Goal: Task Accomplishment & Management: Manage account settings

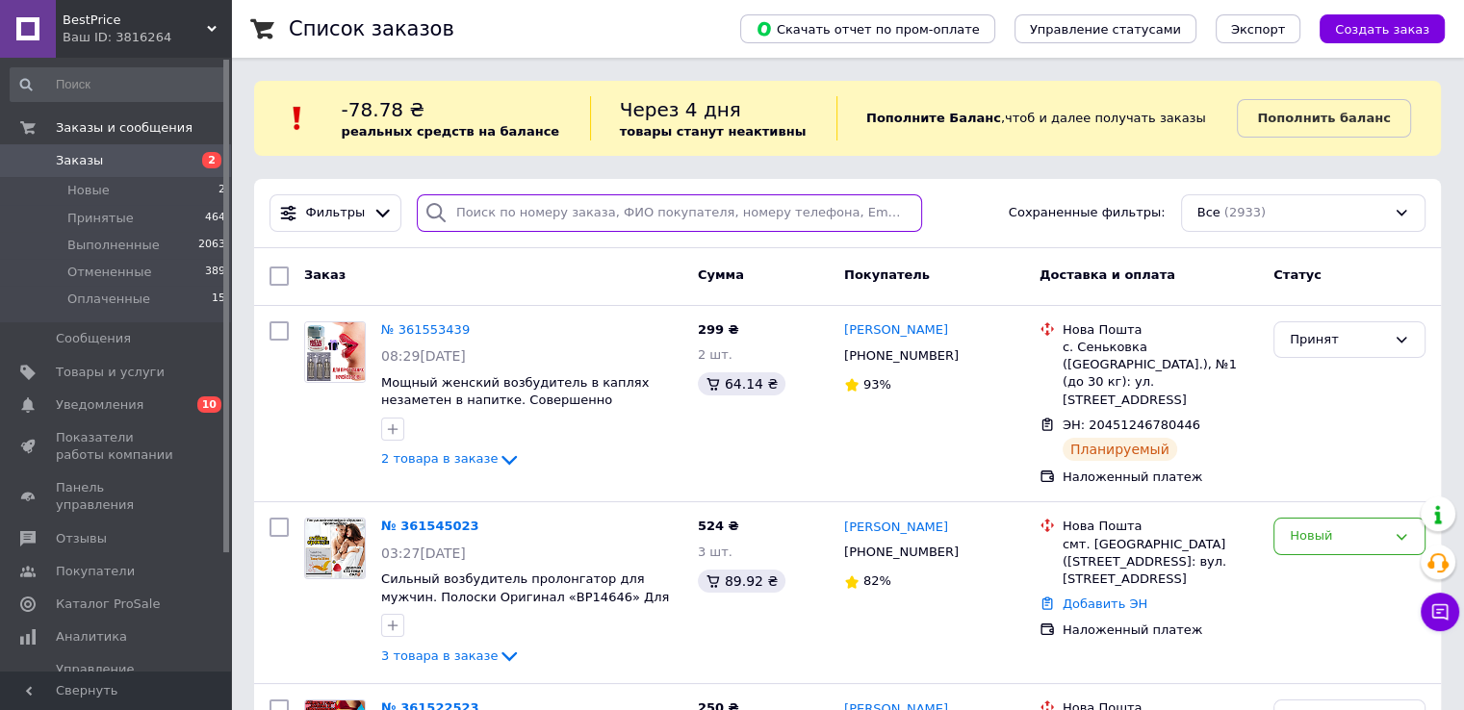
click at [496, 217] on input "search" at bounding box center [669, 213] width 505 height 38
paste input "[PERSON_NAME]"
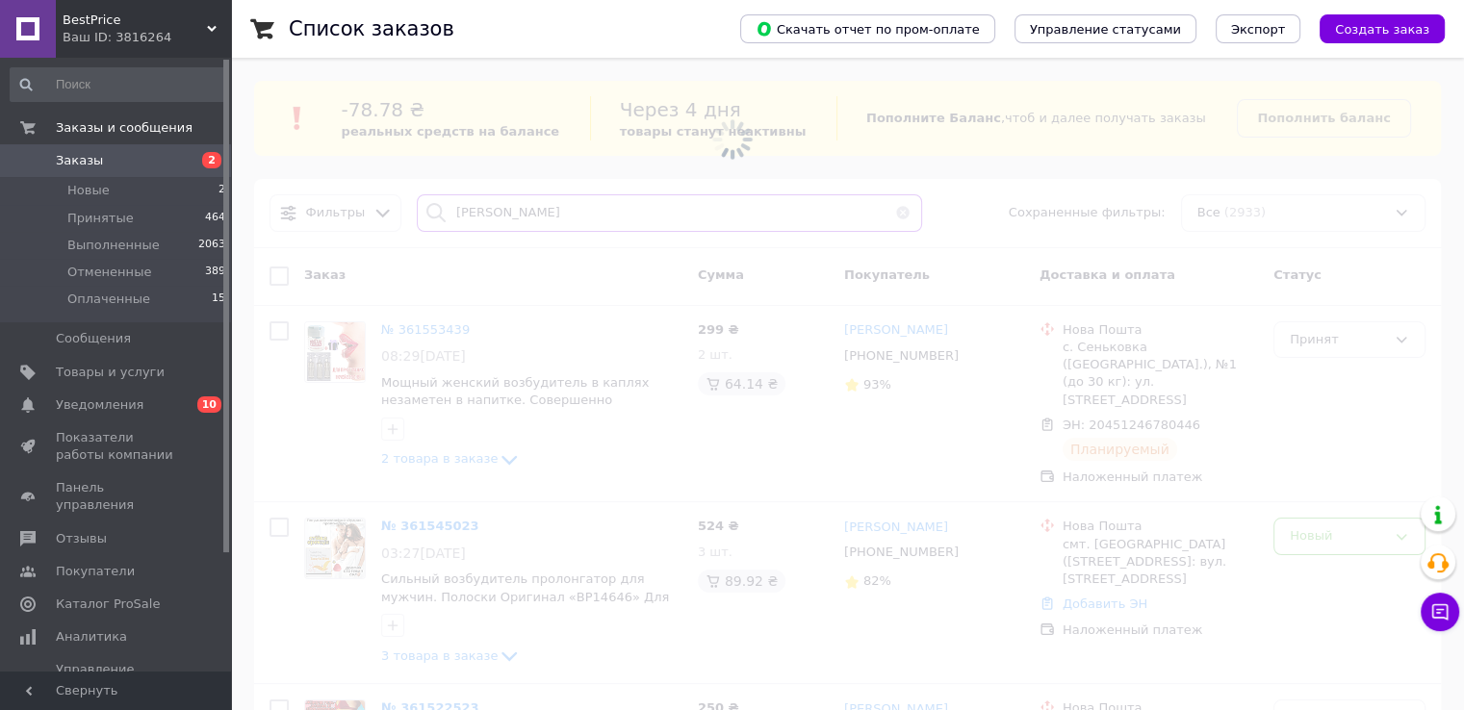
type input "[PERSON_NAME]"
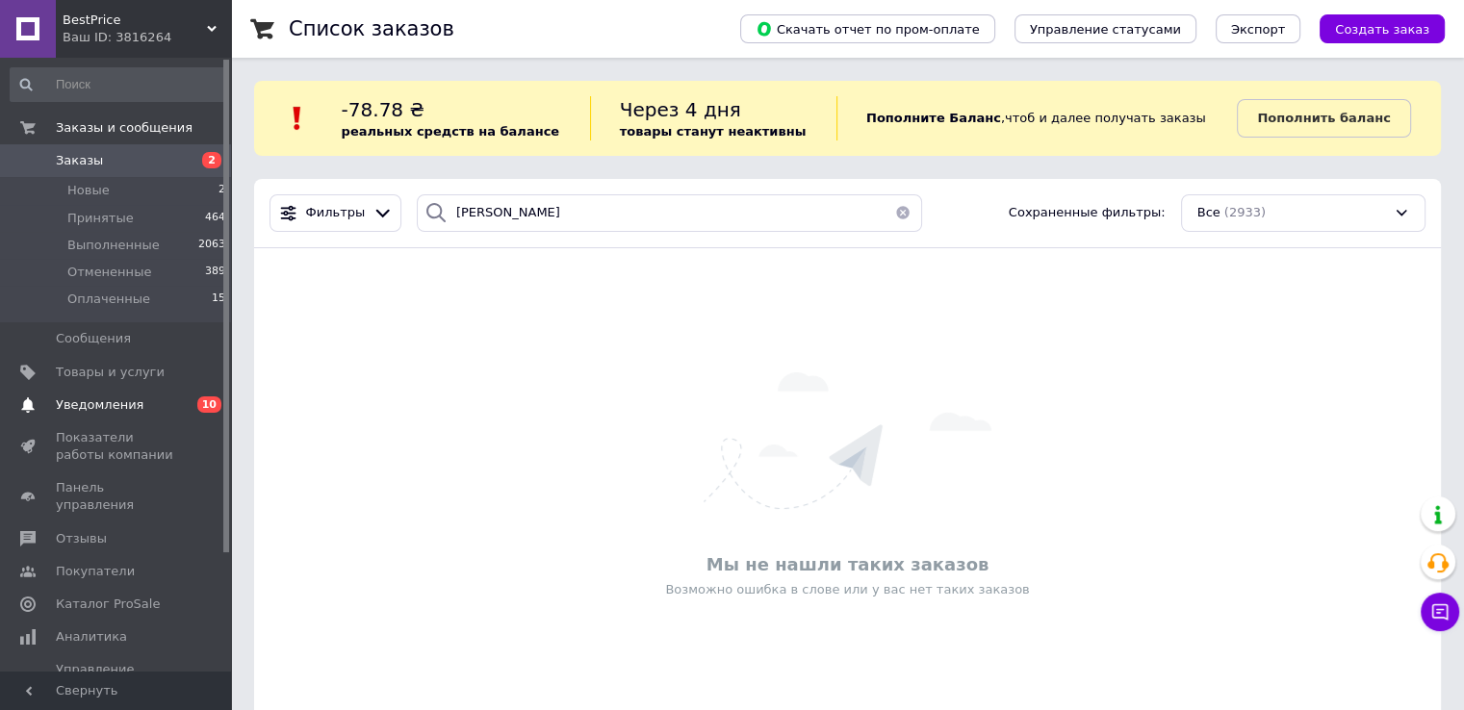
click at [146, 403] on span "Уведомления" at bounding box center [117, 404] width 122 height 17
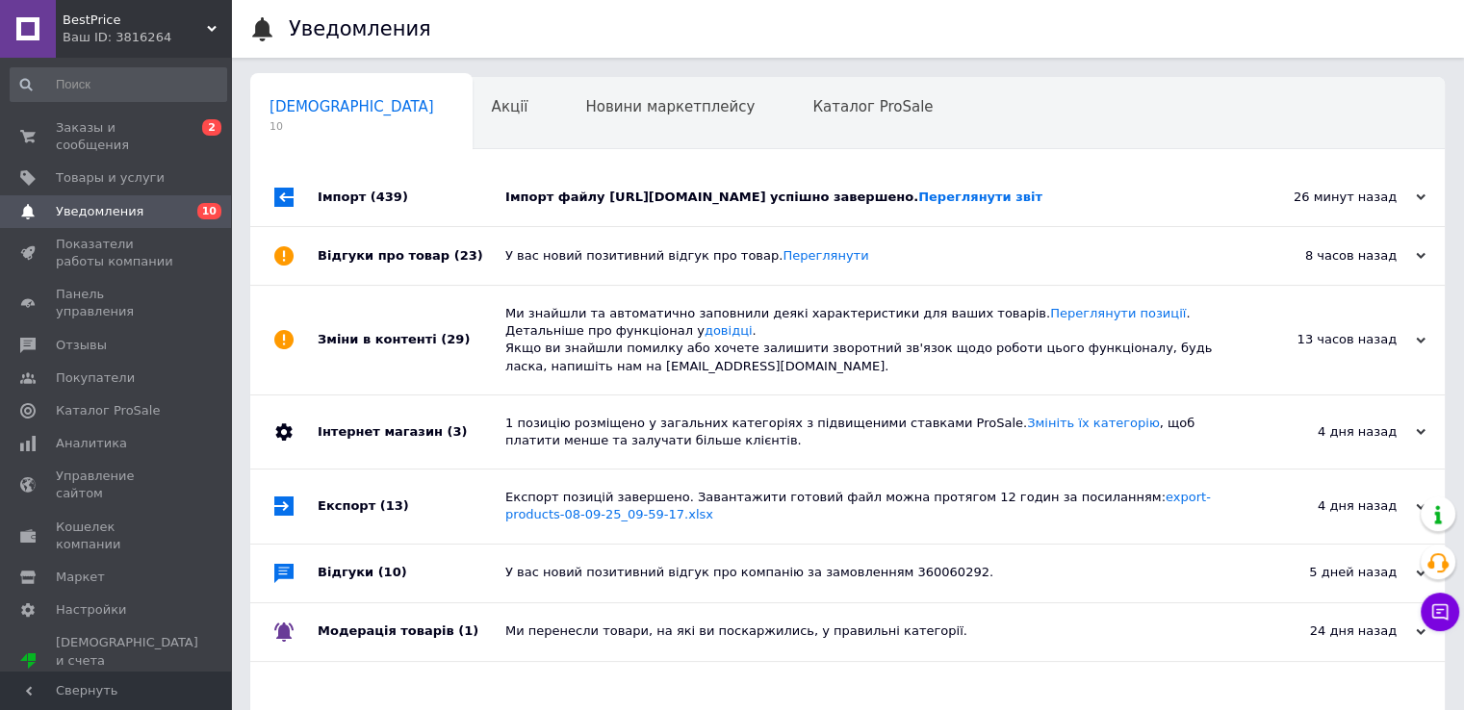
click at [603, 206] on div "Імпорт файлу [URL][DOMAIN_NAME] успішно завершено. Переглянути звіт" at bounding box center [868, 197] width 727 height 17
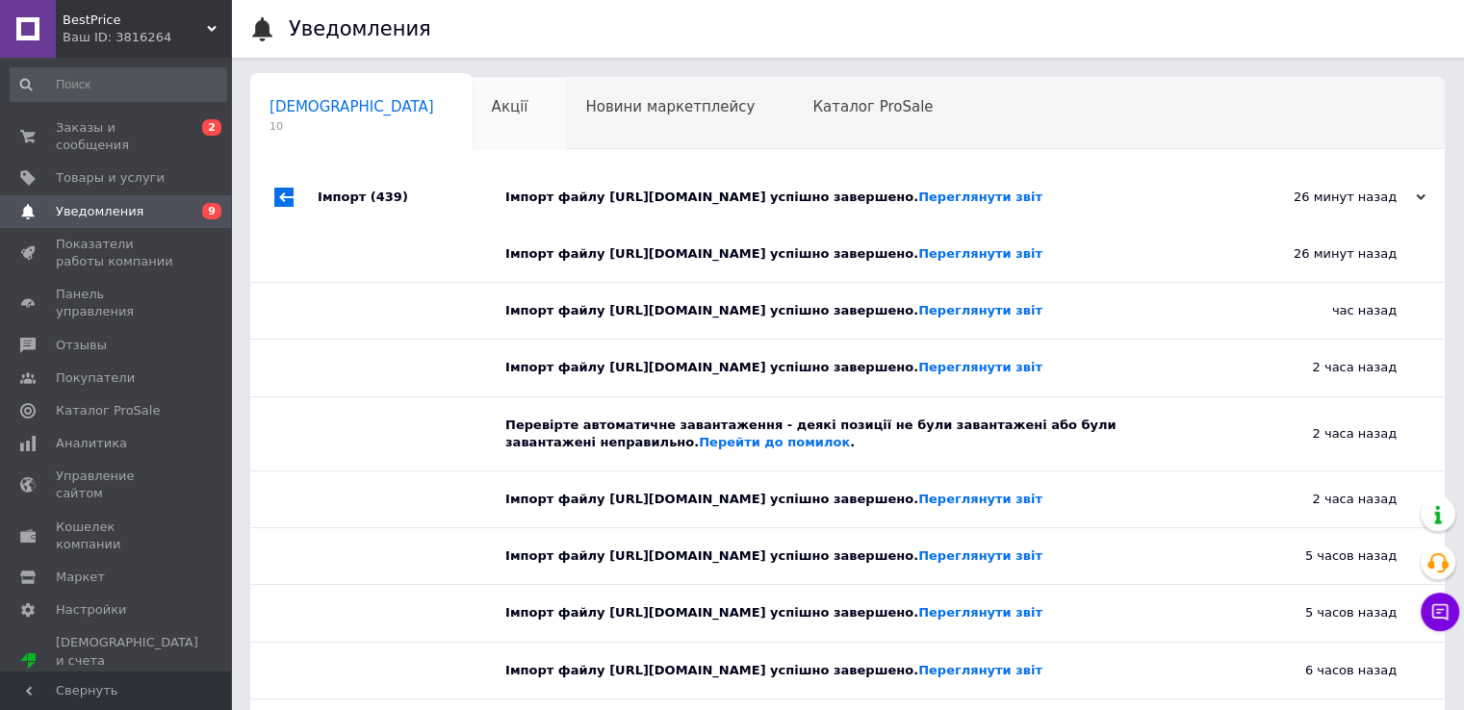
click at [492, 101] on span "Акції" at bounding box center [510, 106] width 37 height 17
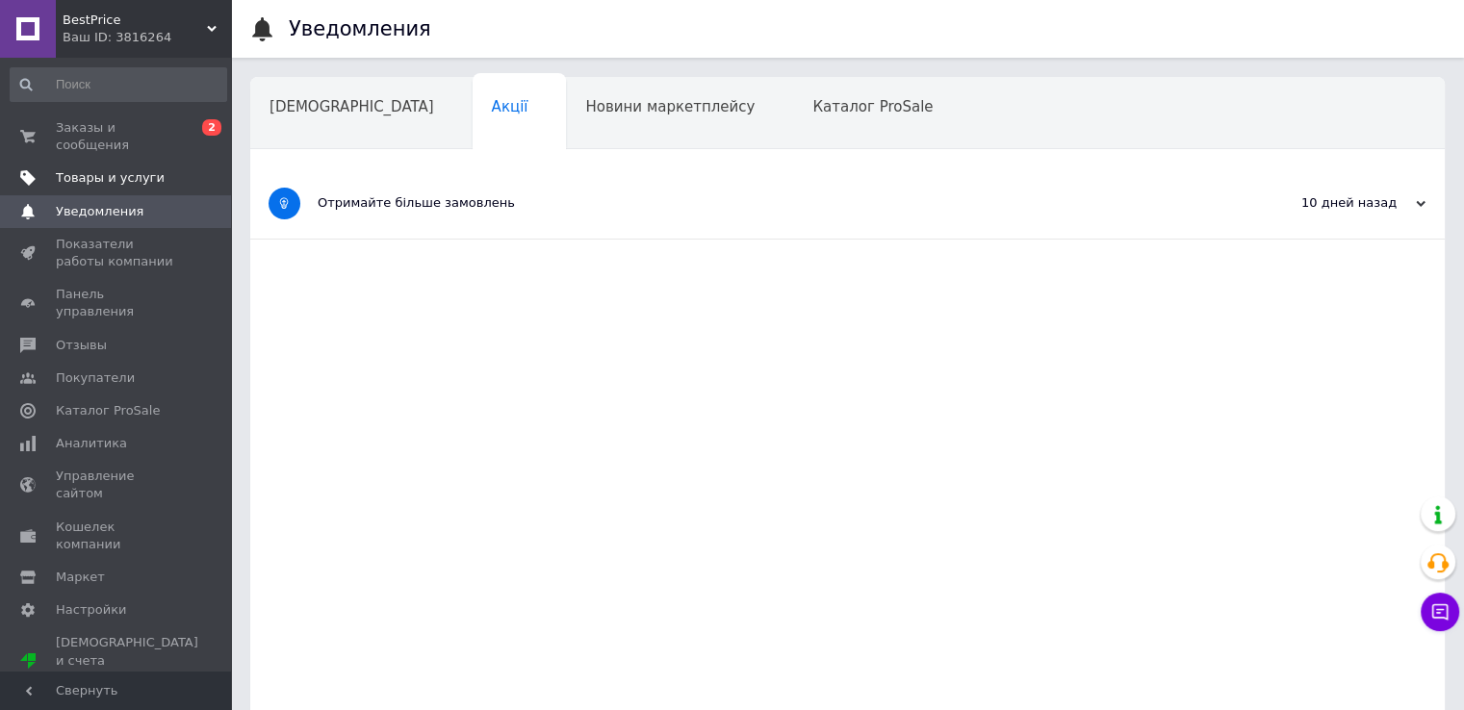
click at [123, 170] on link "Товары и услуги" at bounding box center [118, 178] width 237 height 33
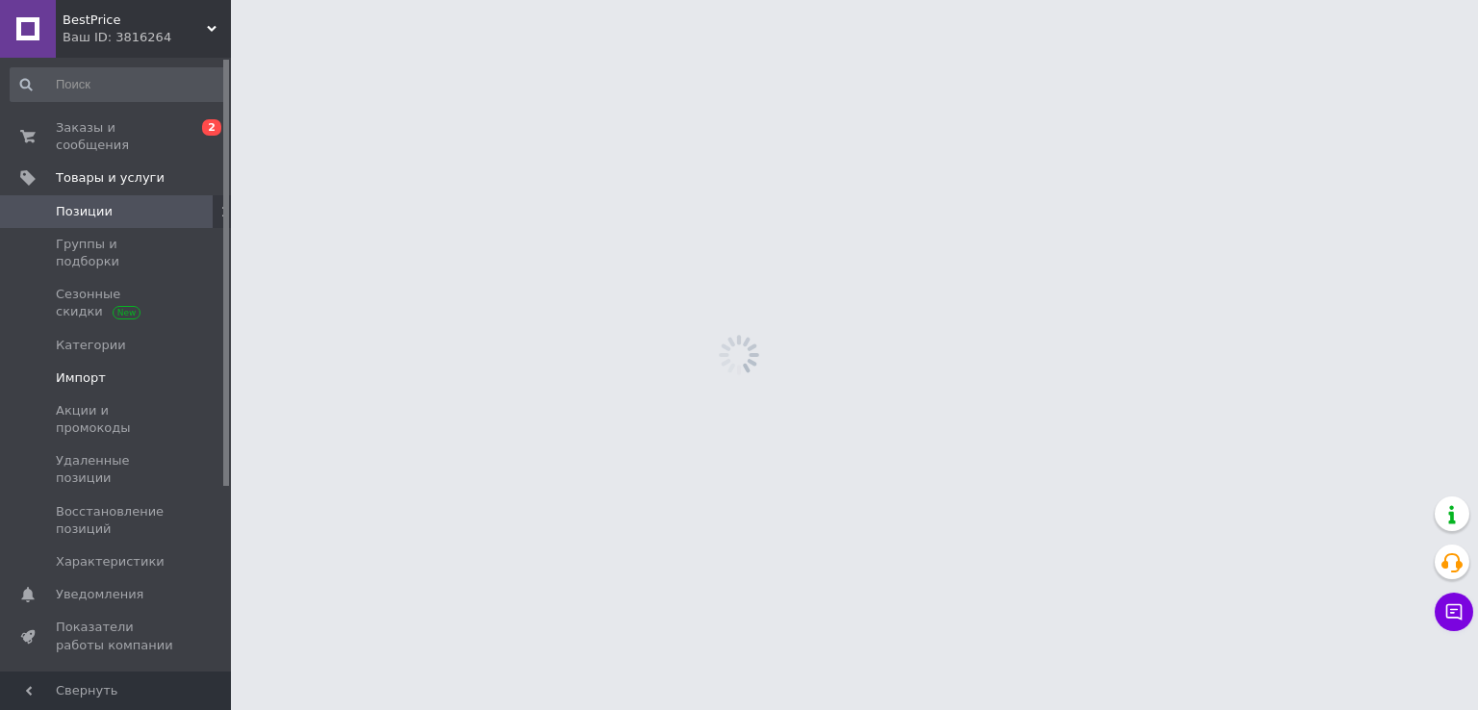
click at [118, 369] on span "Импорт" at bounding box center [117, 377] width 122 height 17
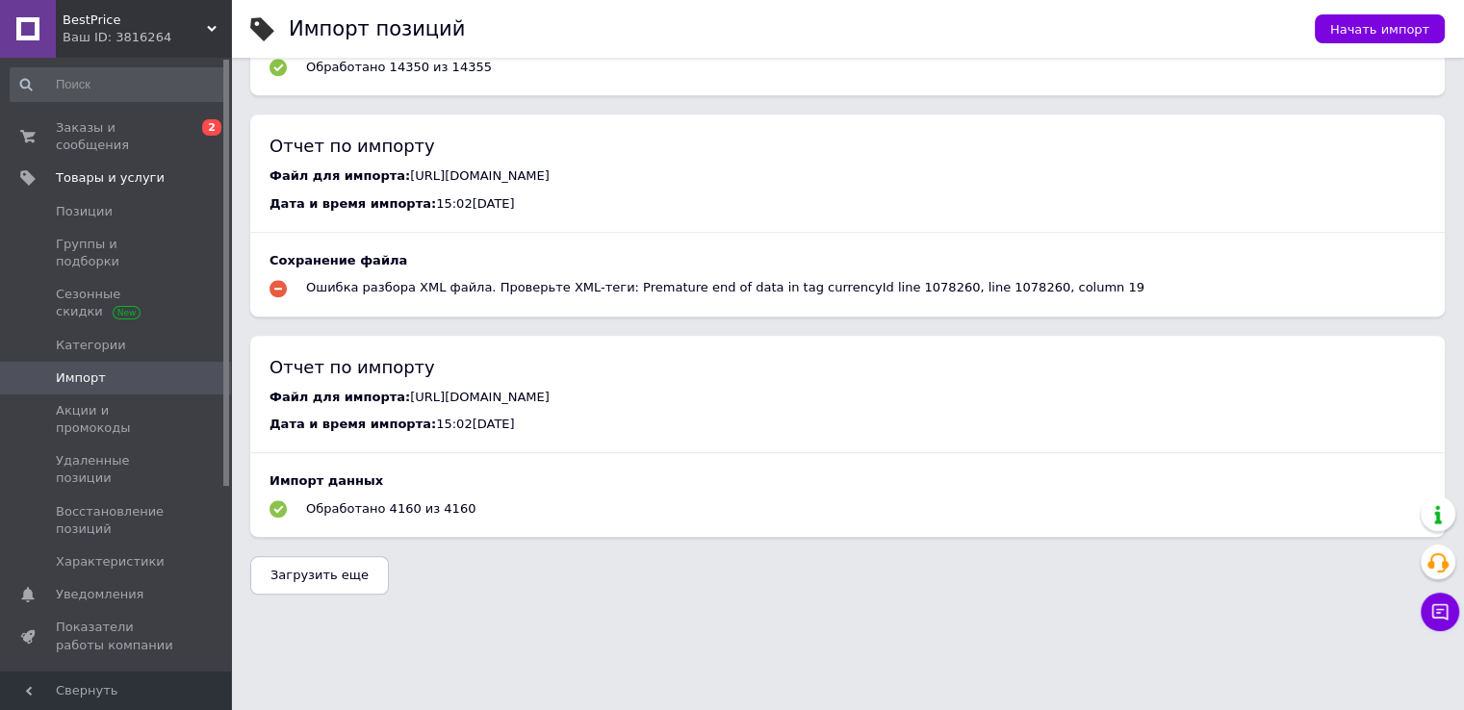
scroll to position [1143, 0]
click at [339, 581] on span "Загрузить еще" at bounding box center [319, 575] width 98 height 14
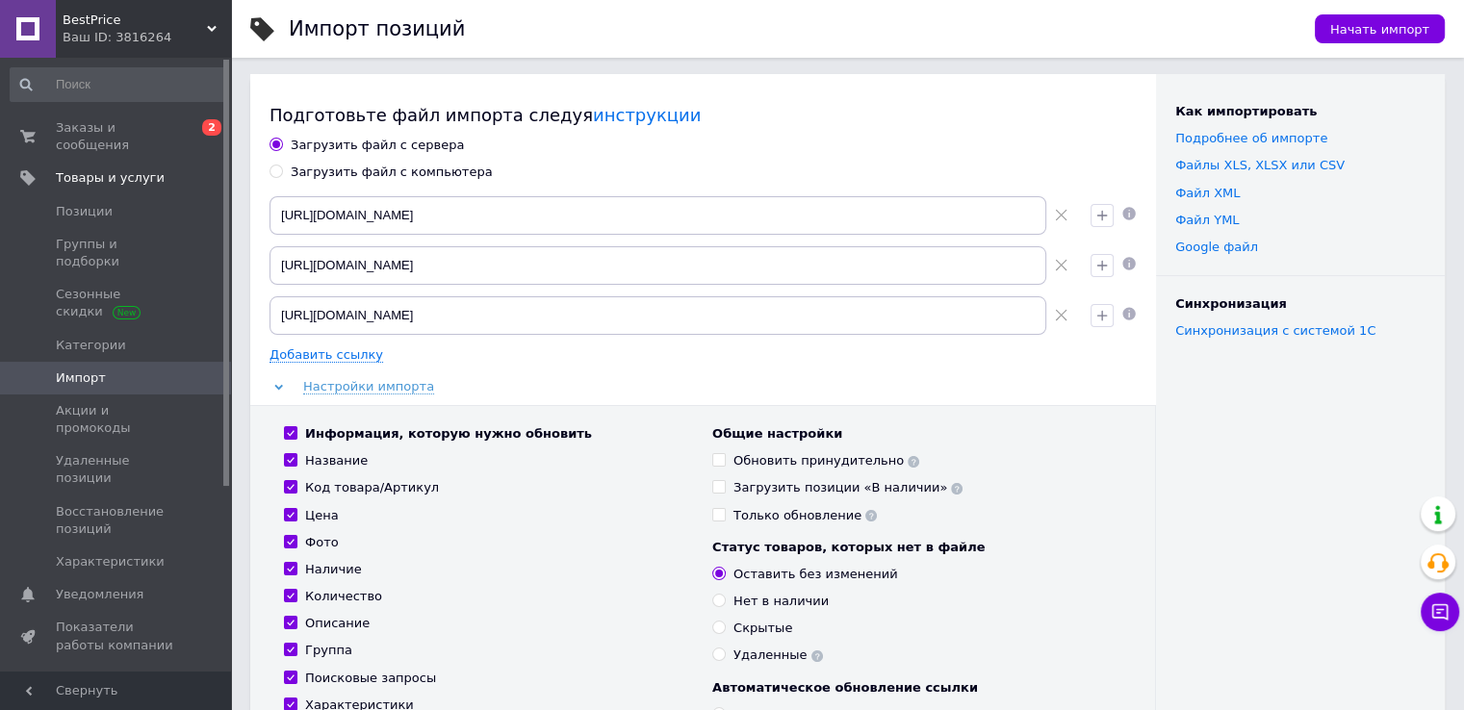
scroll to position [0, 0]
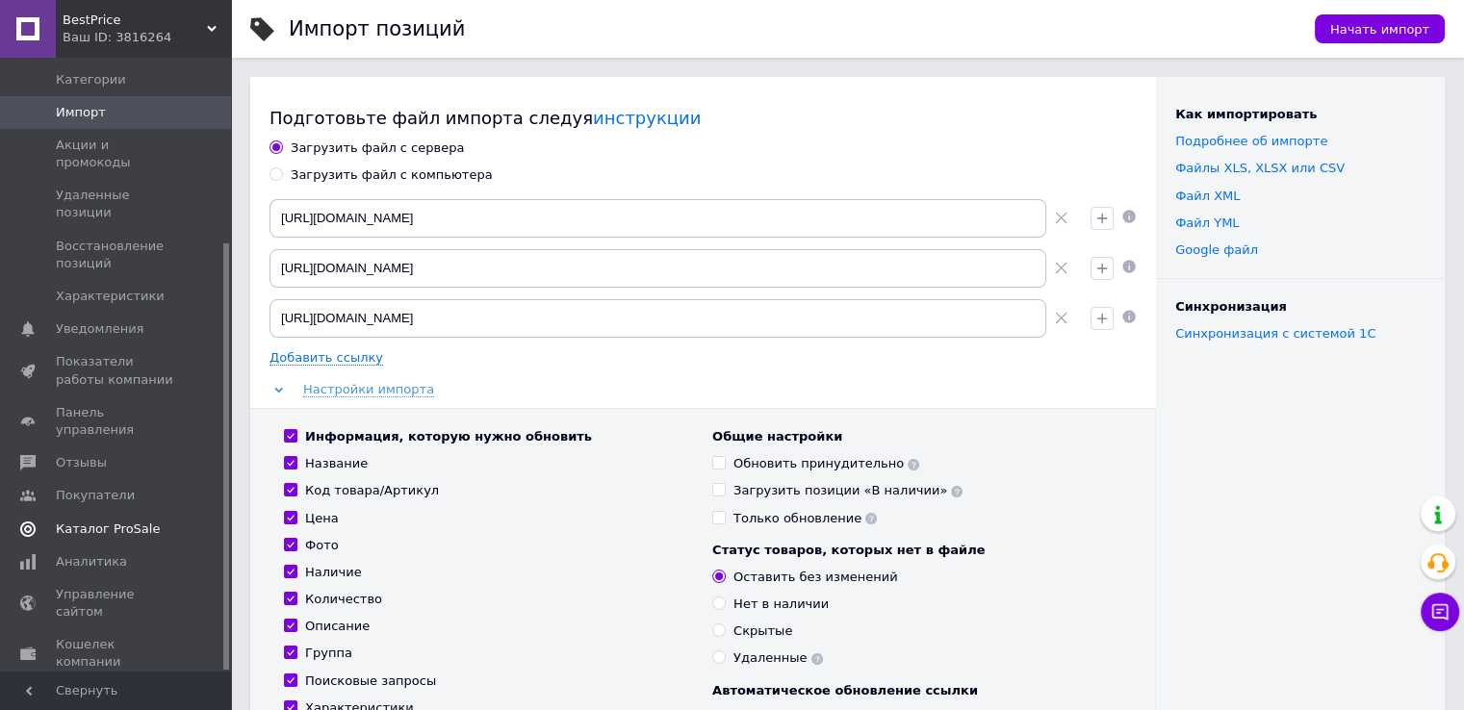
click at [102, 521] on span "Каталог ProSale" at bounding box center [108, 529] width 104 height 17
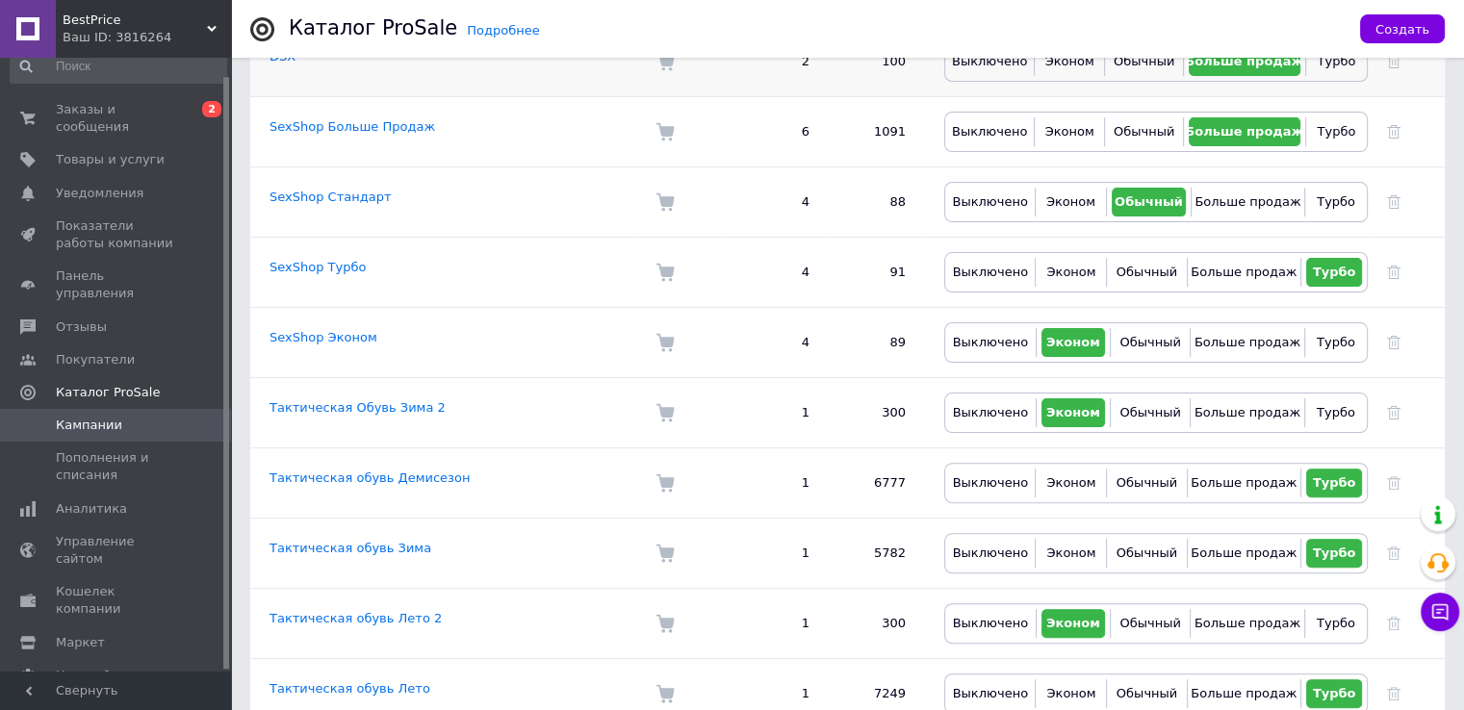
scroll to position [525, 0]
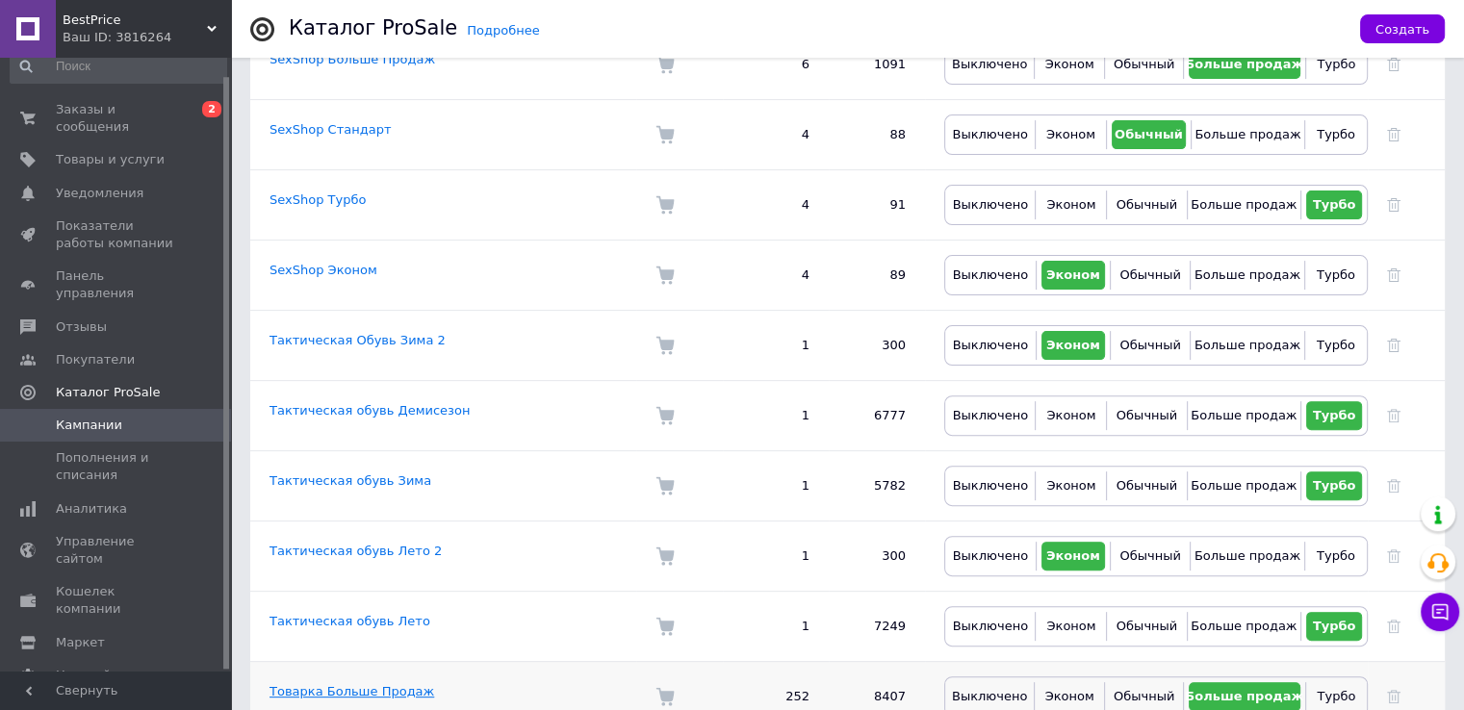
click at [356, 684] on link "Товарка Больше Продаж" at bounding box center [351, 691] width 165 height 14
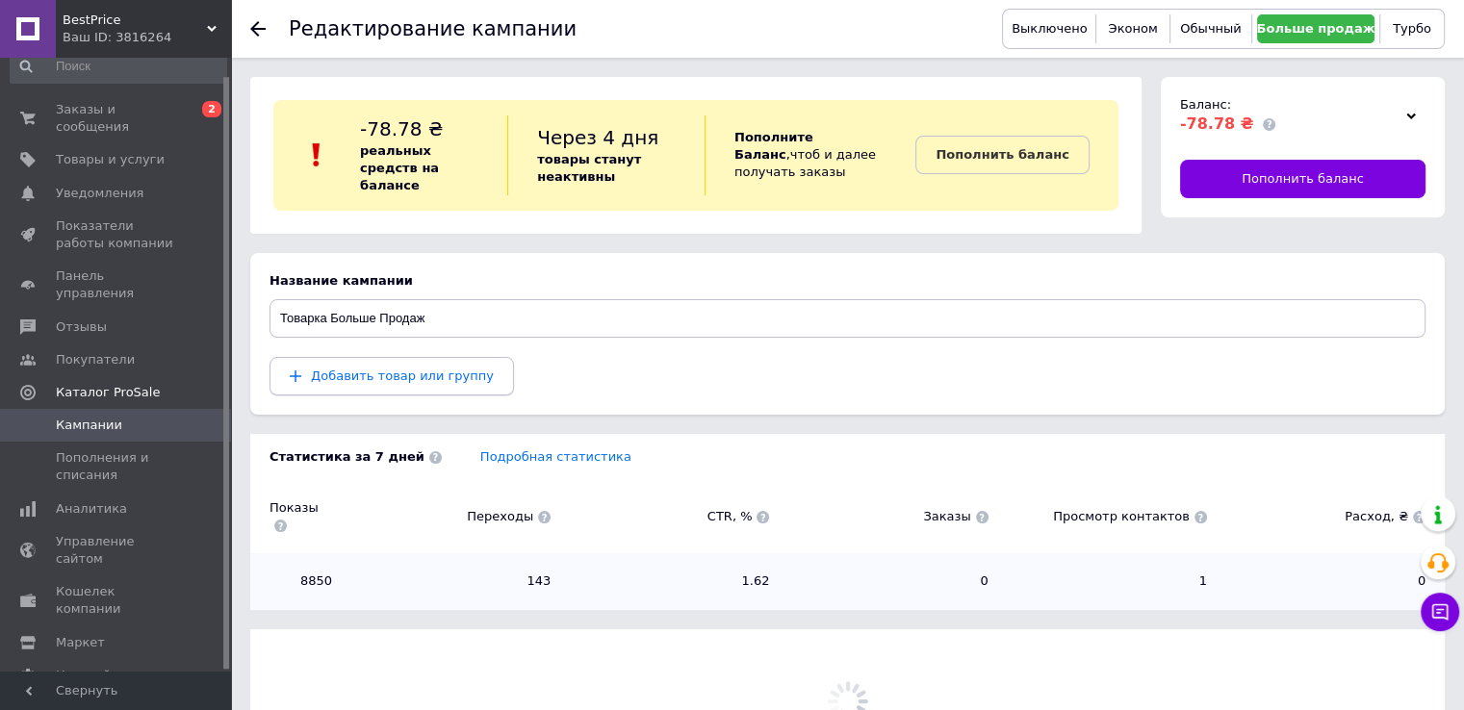
click at [422, 369] on span "Добавить товар или группу" at bounding box center [402, 376] width 183 height 14
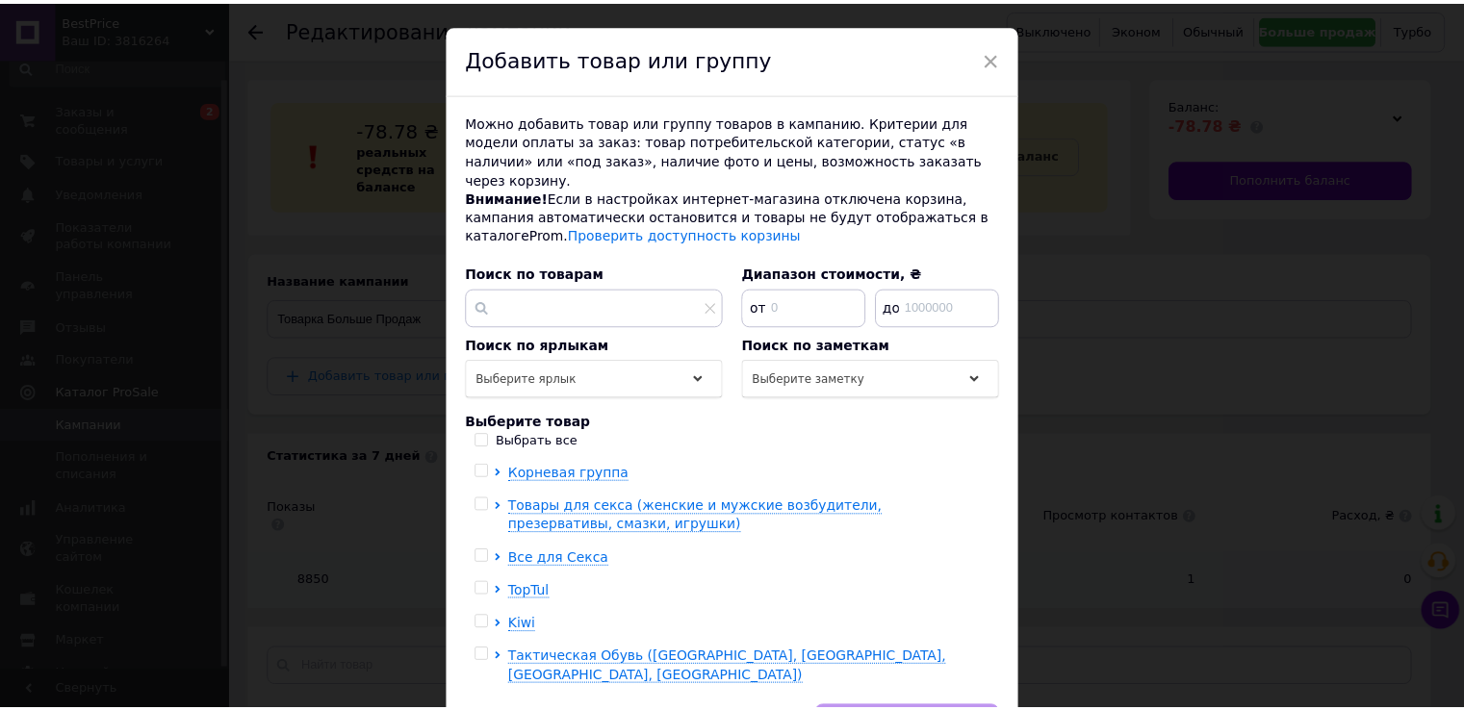
scroll to position [96, 0]
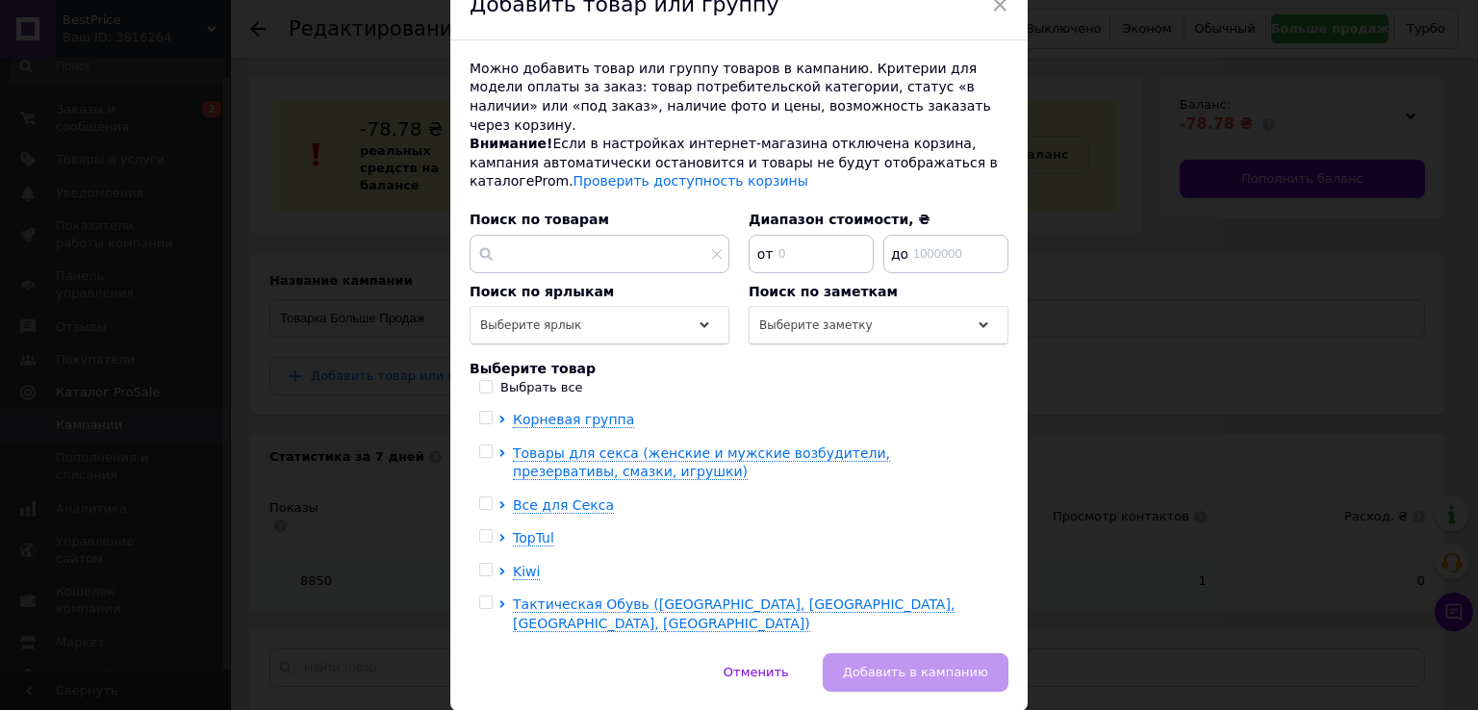
click at [481, 529] on div at bounding box center [488, 538] width 19 height 19
click at [479, 564] on input "checkbox" at bounding box center [485, 570] width 13 height 13
checkbox input "true"
click at [484, 530] on input "checkbox" at bounding box center [485, 536] width 13 height 13
checkbox input "true"
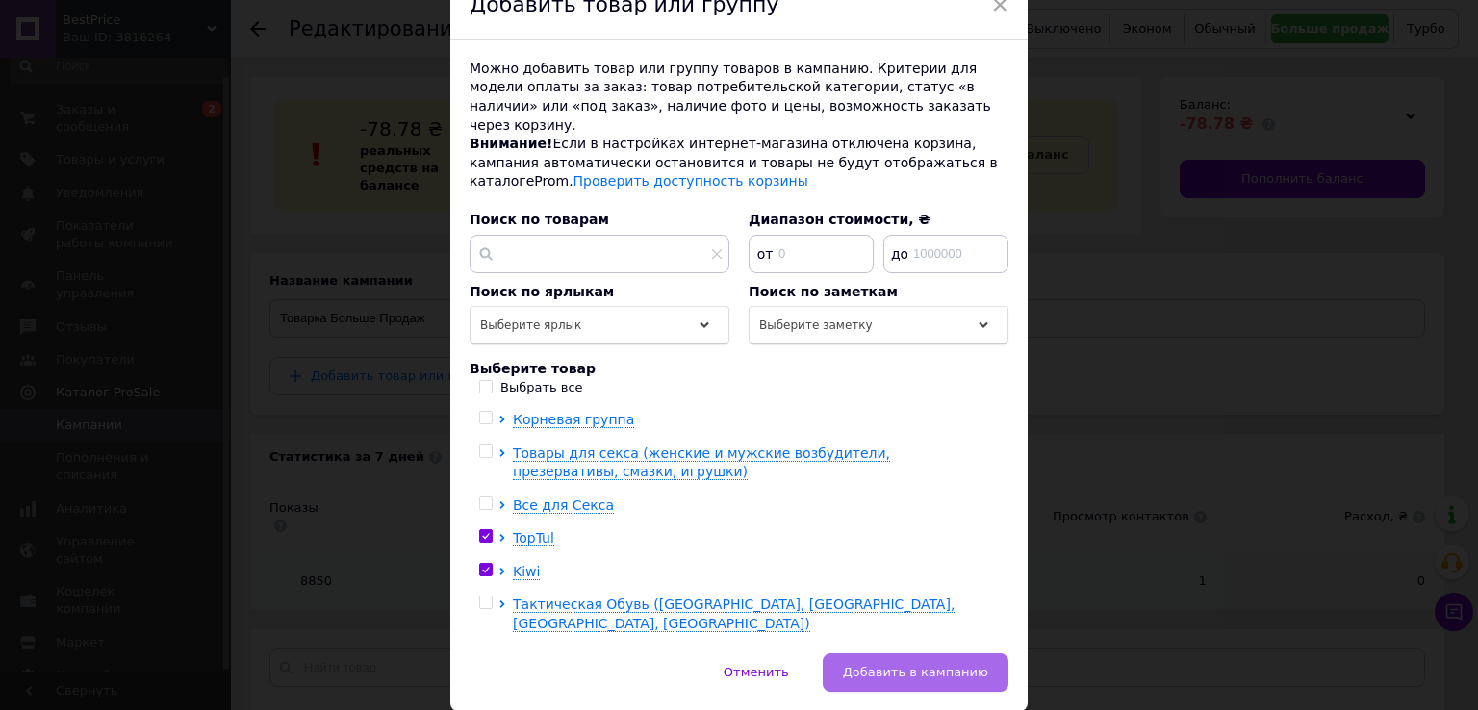
click at [919, 665] on span "Добавить в кампанию" at bounding box center [915, 672] width 145 height 14
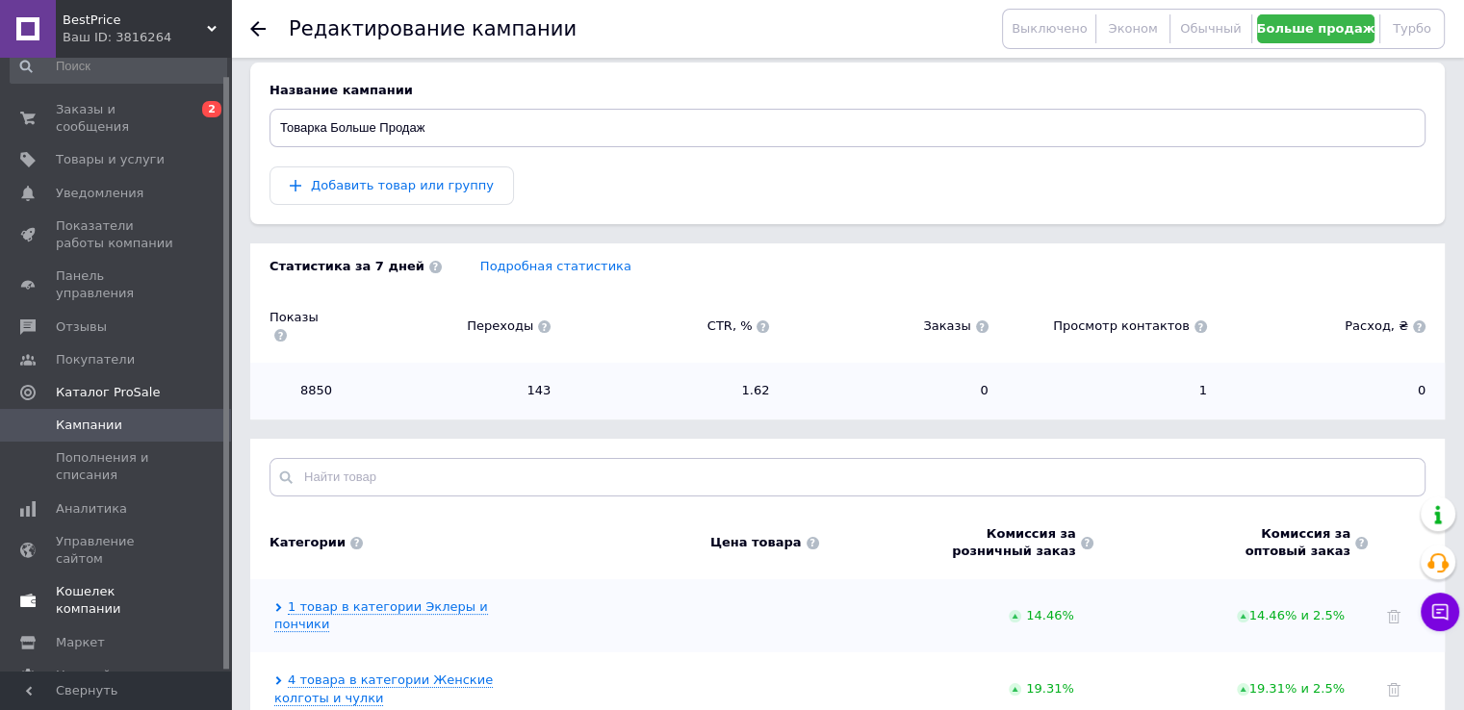
scroll to position [289, 0]
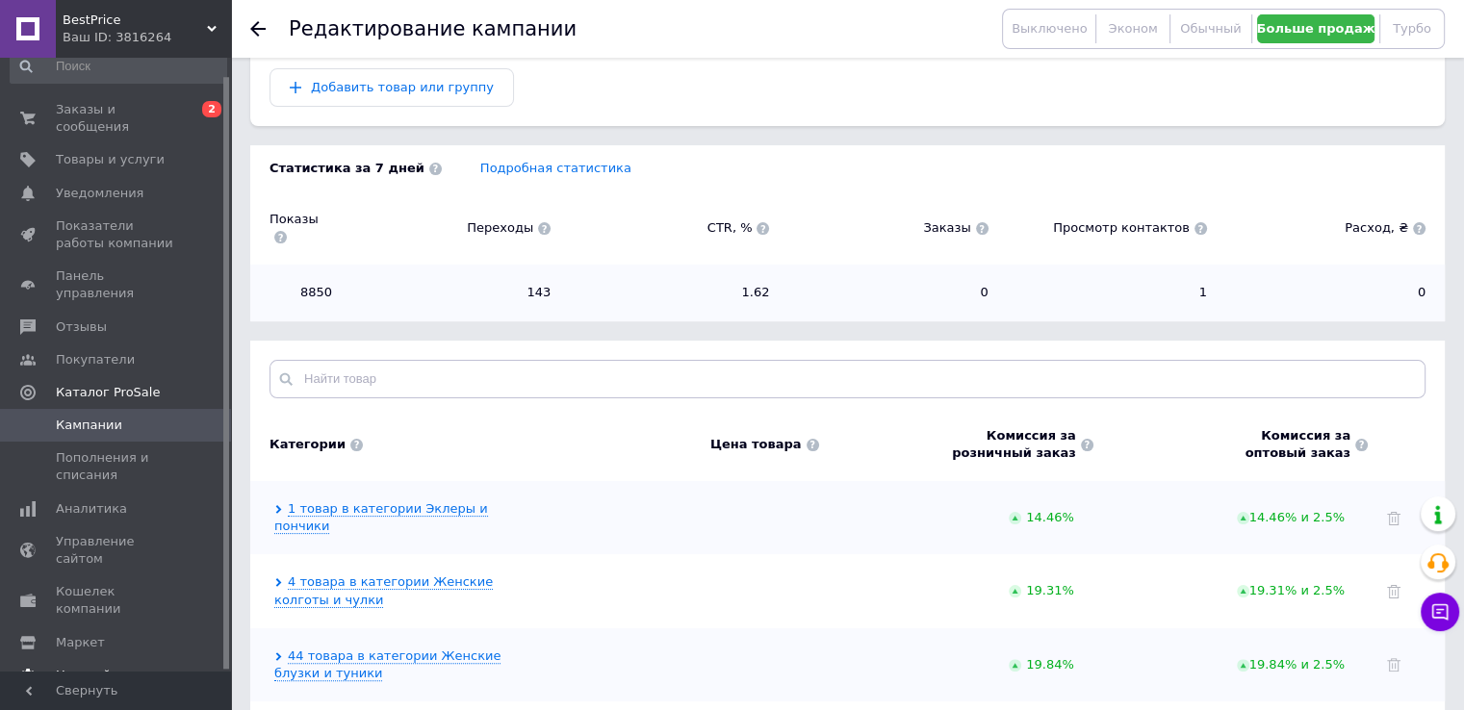
click at [113, 667] on span "Настройки" at bounding box center [91, 675] width 70 height 17
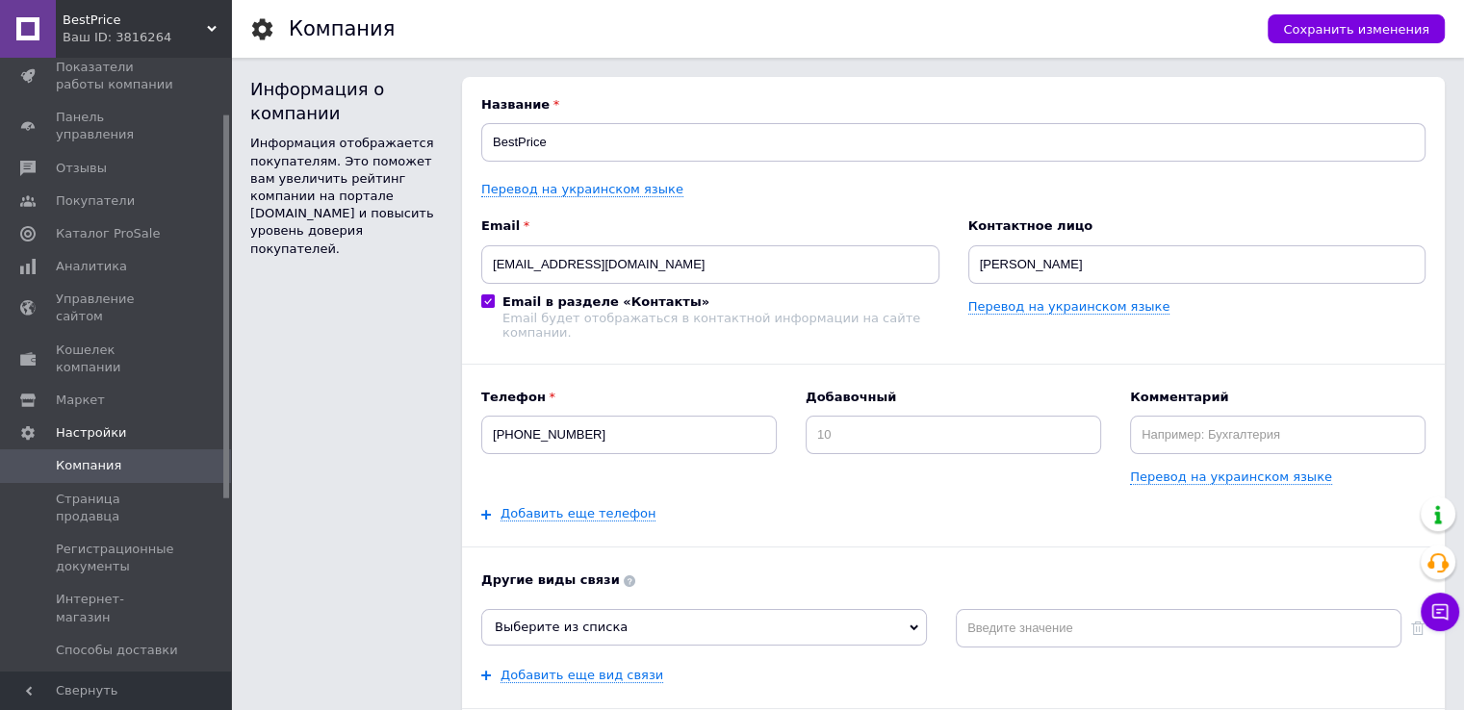
scroll to position [211, 0]
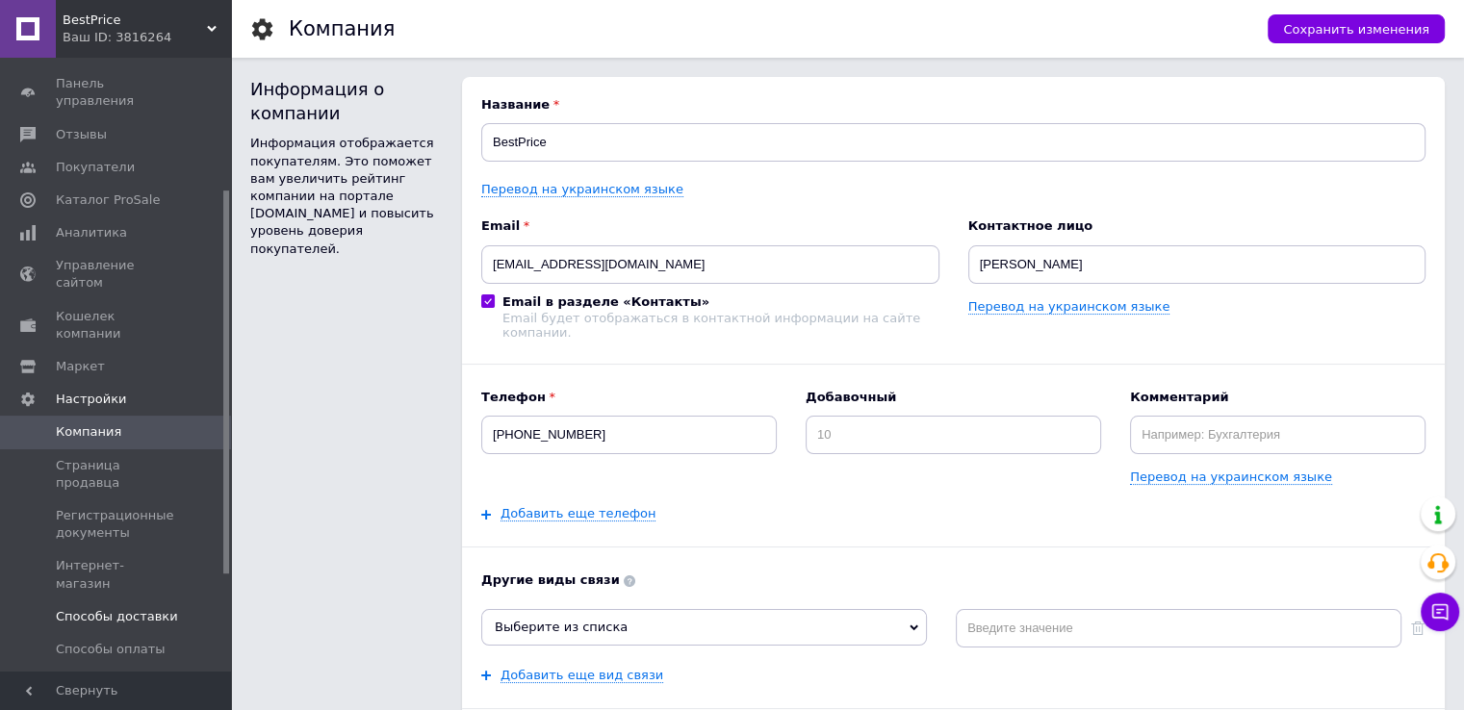
click at [139, 600] on link "Способы доставки" at bounding box center [118, 616] width 237 height 33
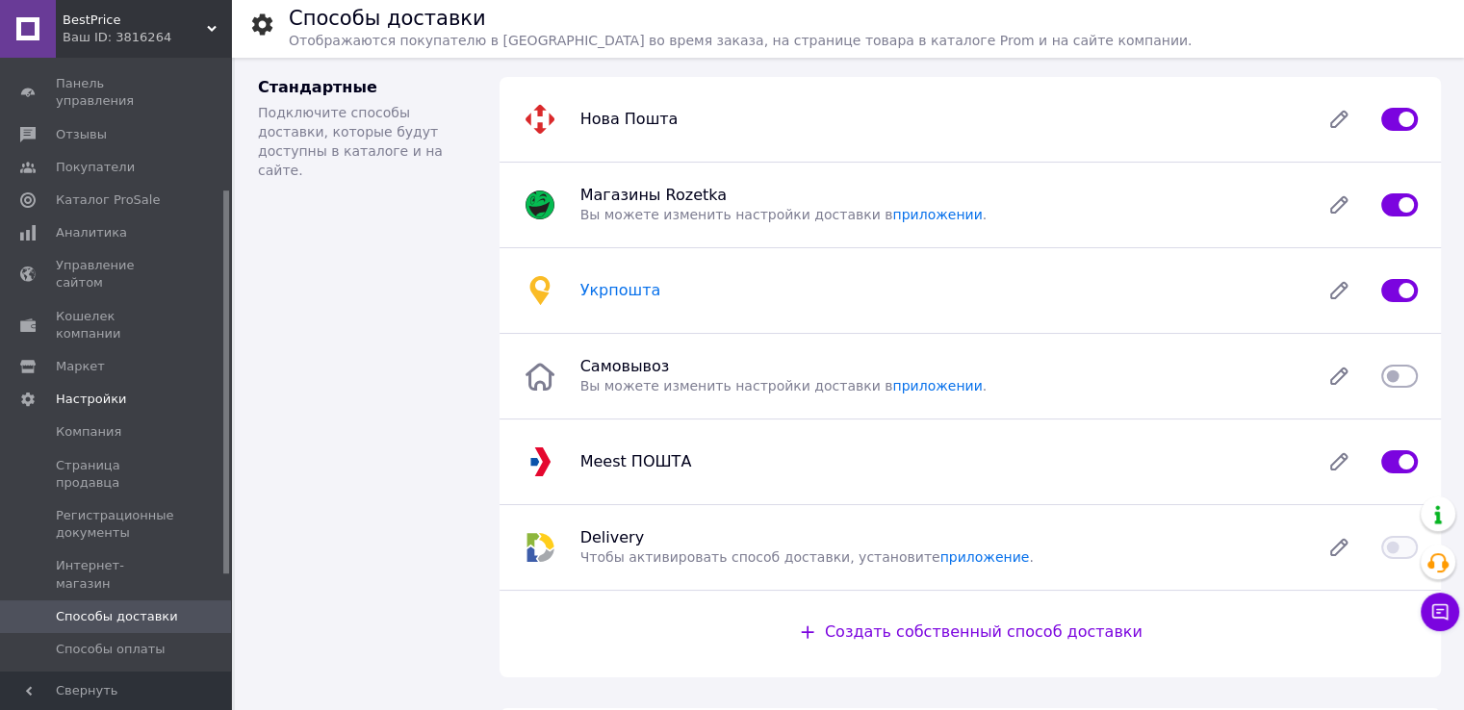
click at [627, 288] on span "Укрпошта" at bounding box center [620, 290] width 81 height 18
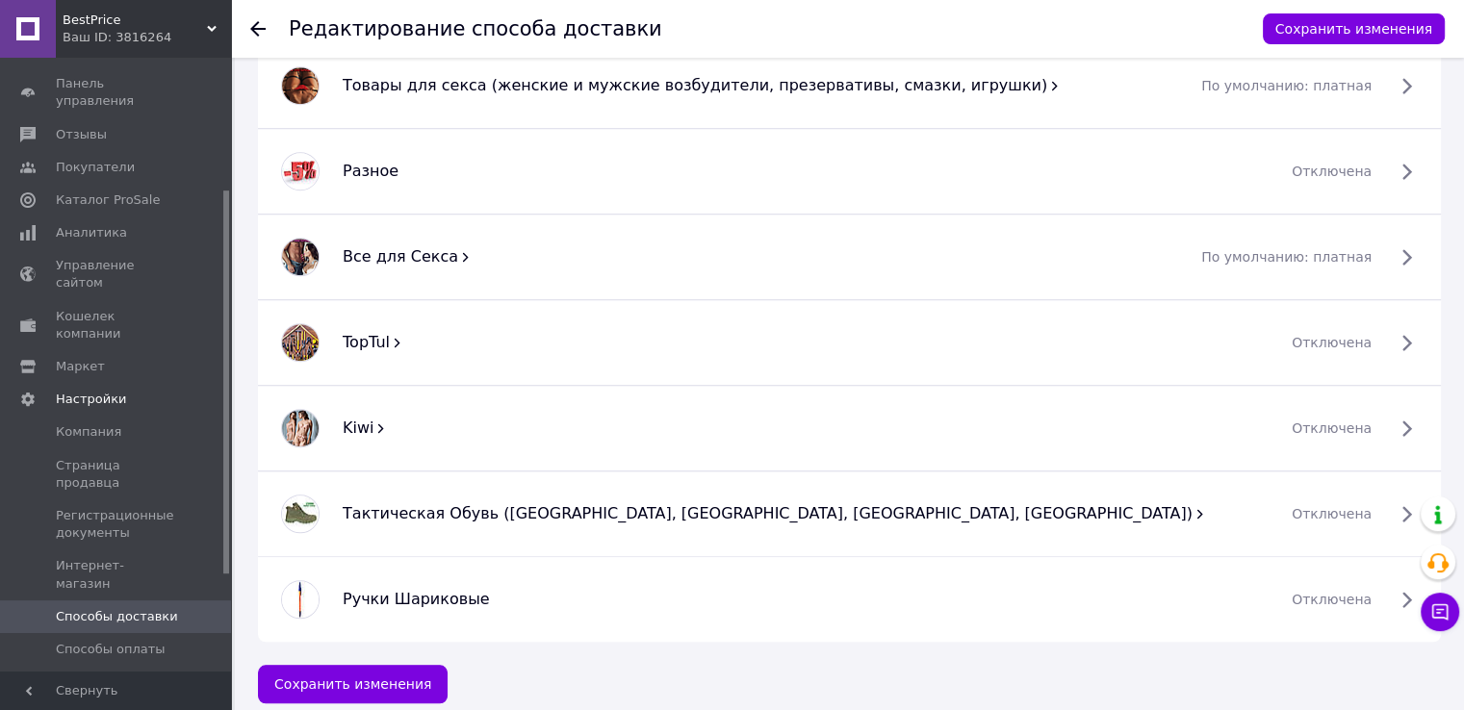
scroll to position [1458, 0]
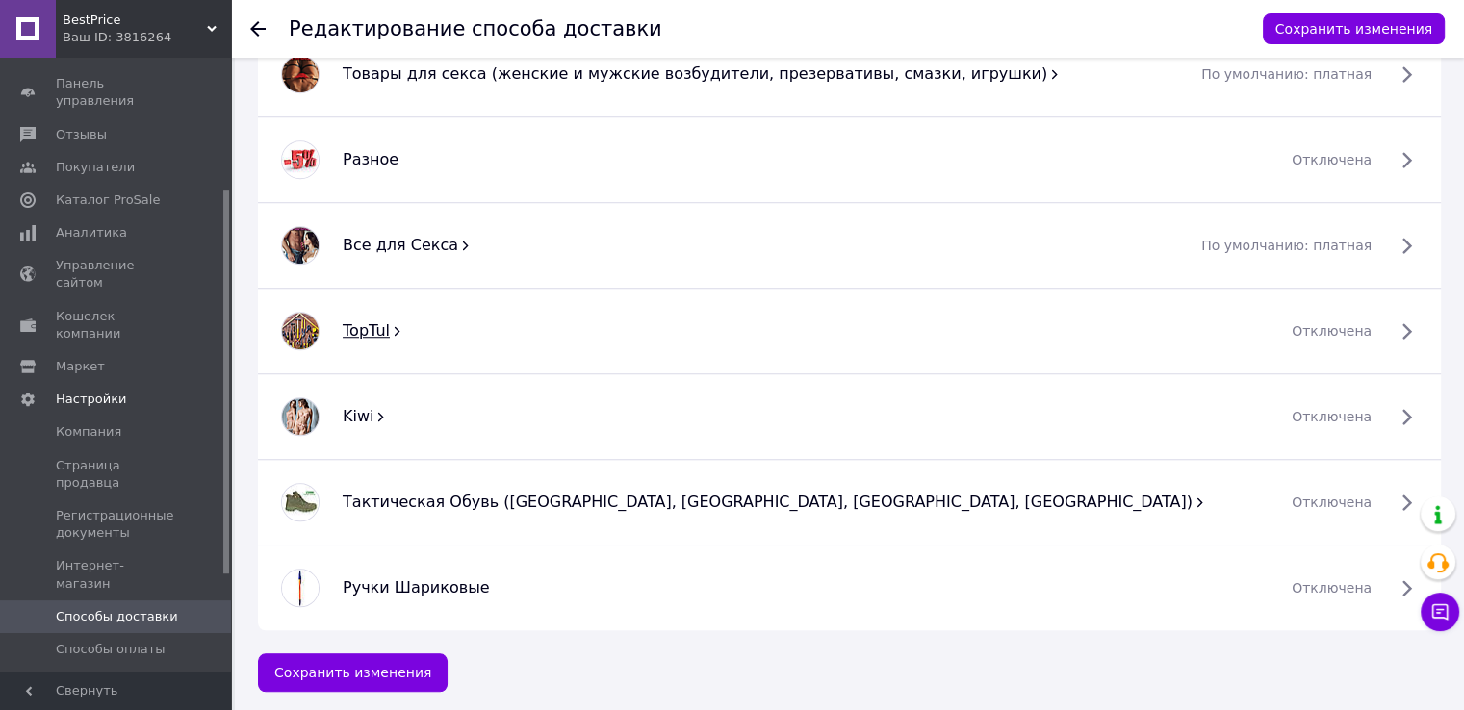
click at [374, 321] on span "TopTul" at bounding box center [366, 330] width 47 height 18
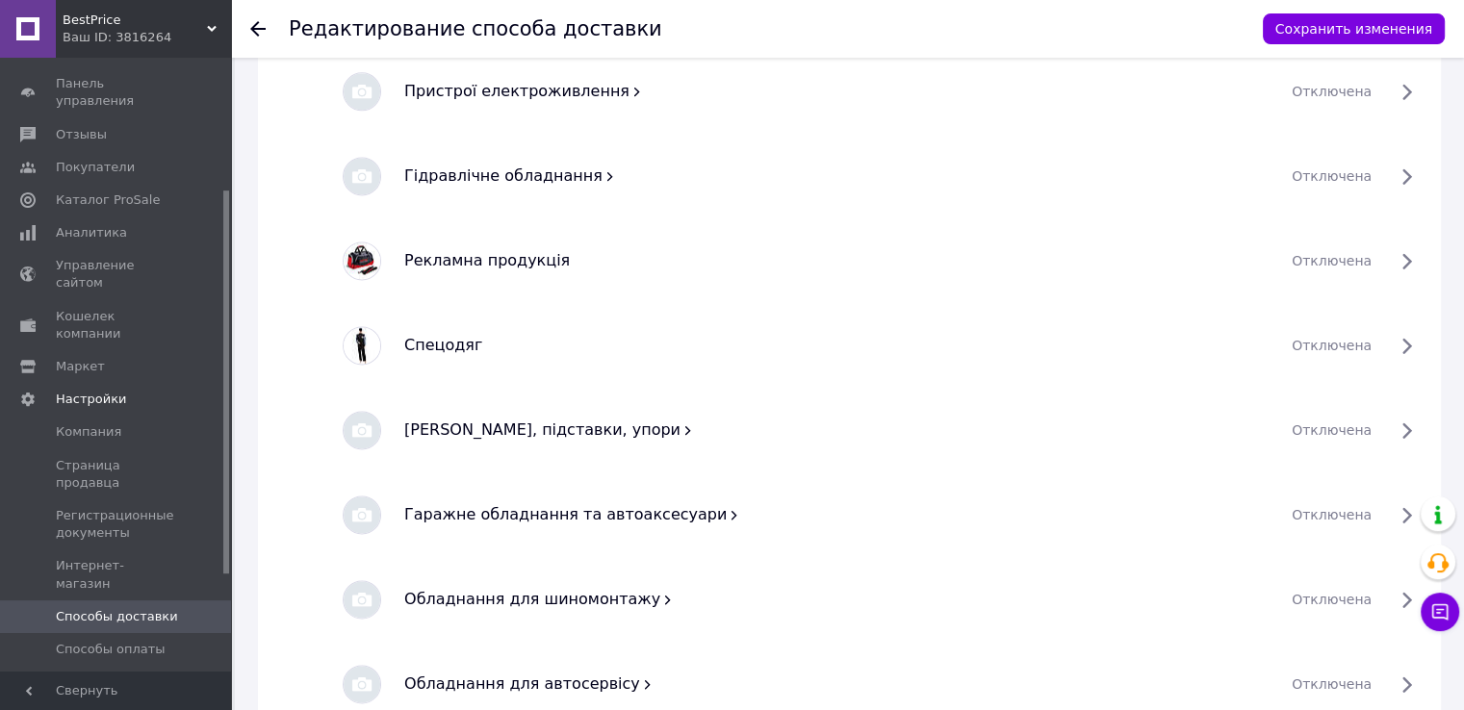
scroll to position [2982, 0]
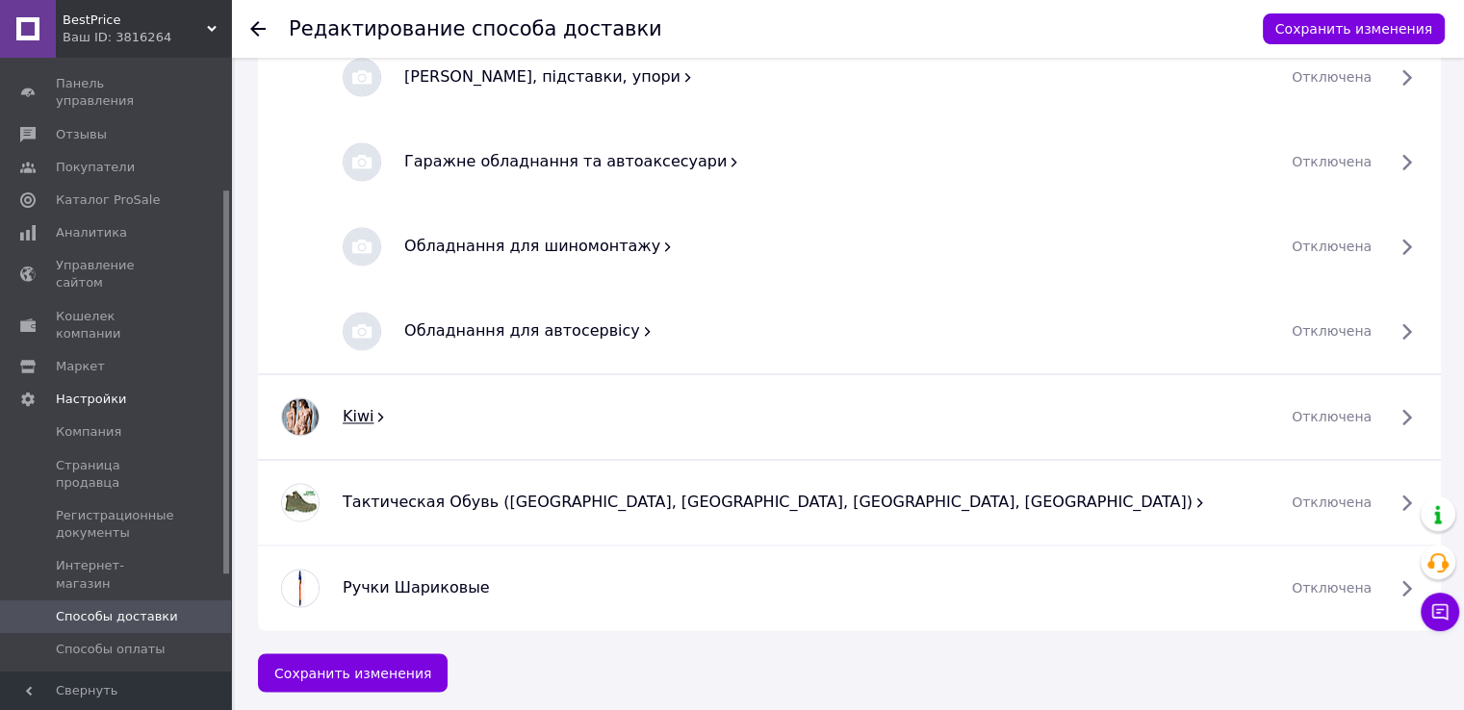
click at [359, 409] on span "Kiwi" at bounding box center [358, 416] width 31 height 18
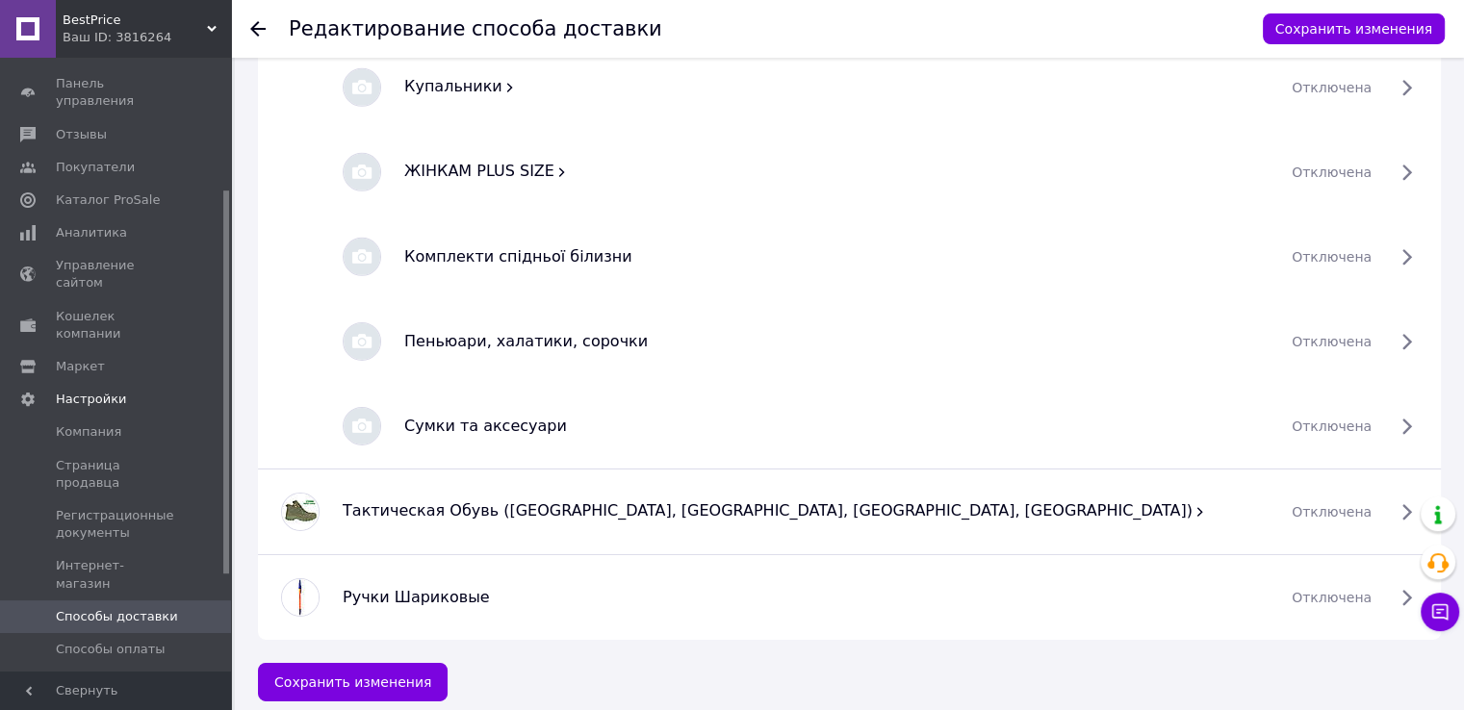
scroll to position [6115, 0]
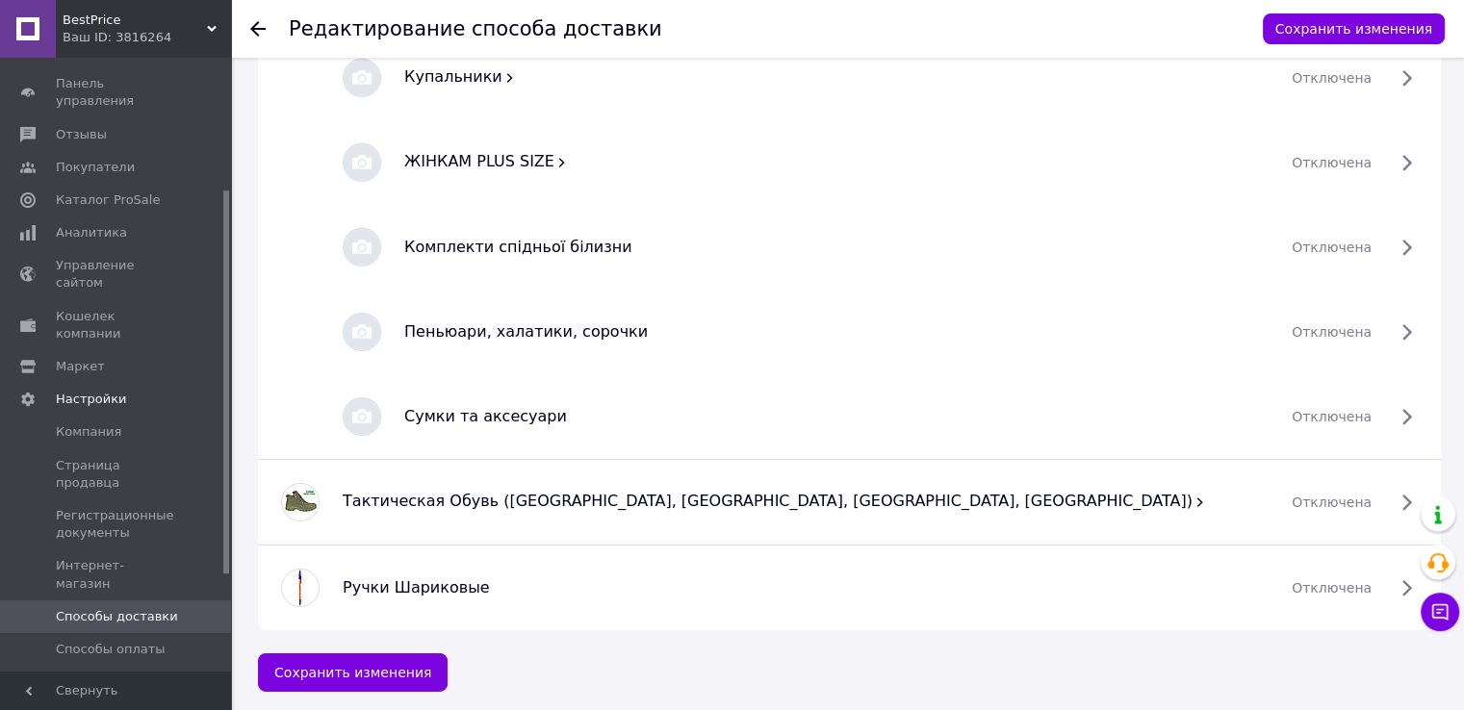
click at [96, 608] on span "Способы доставки" at bounding box center [117, 616] width 122 height 17
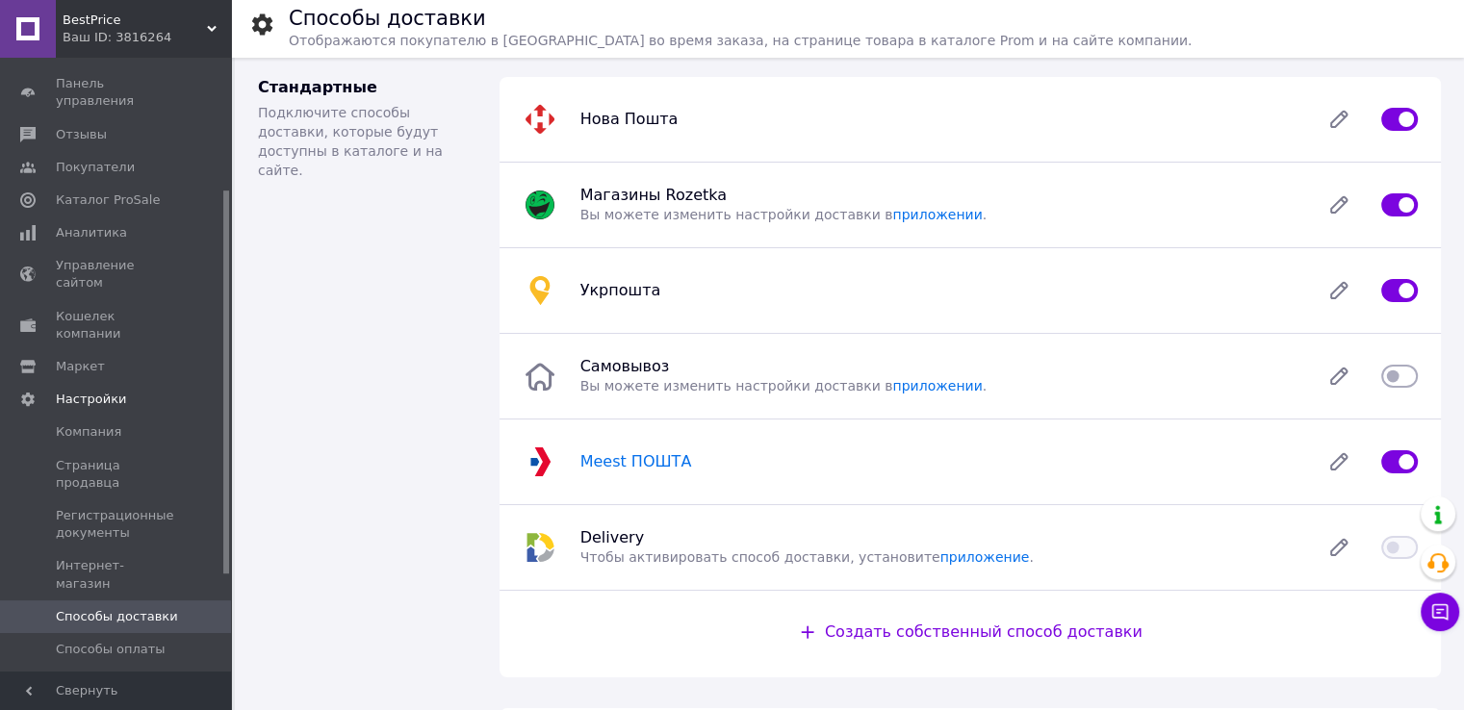
click at [594, 460] on span "Meest ПОШТА" at bounding box center [636, 461] width 112 height 18
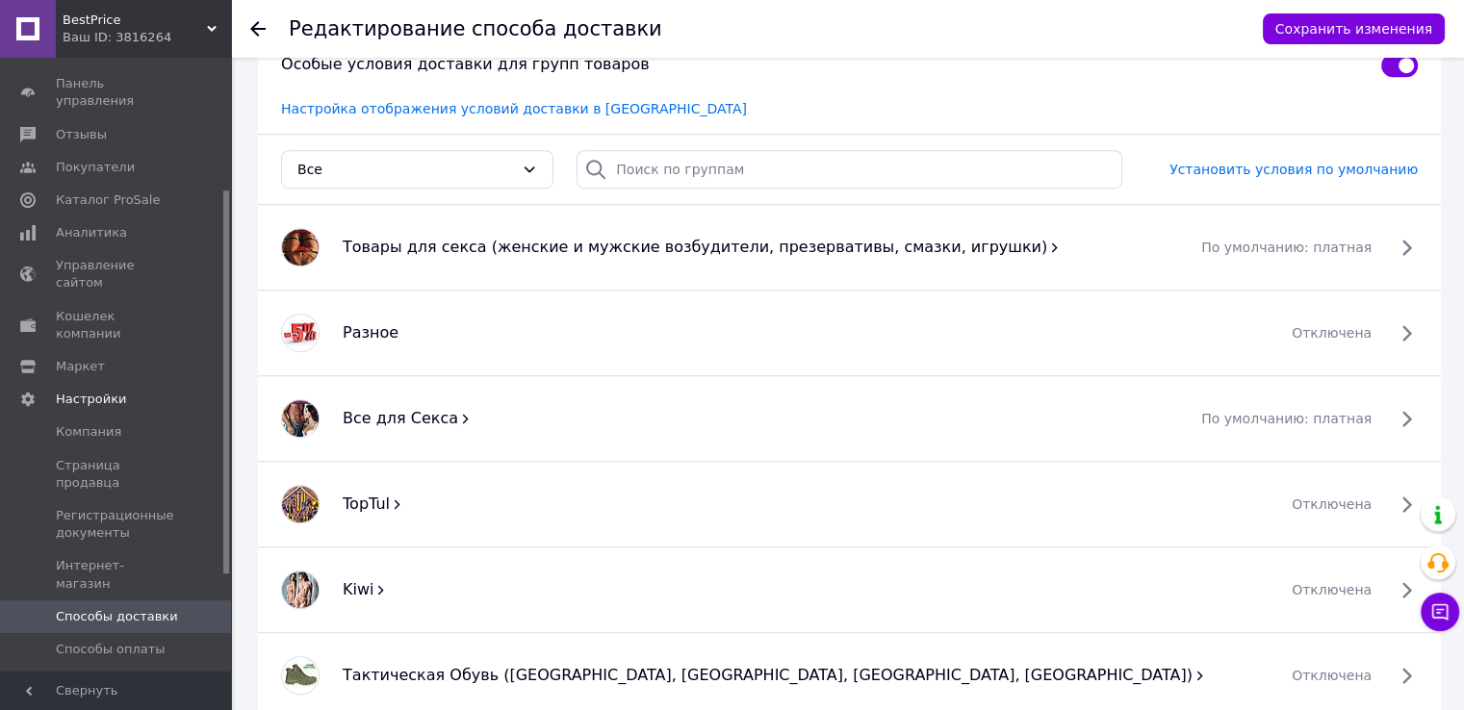
scroll to position [1438, 0]
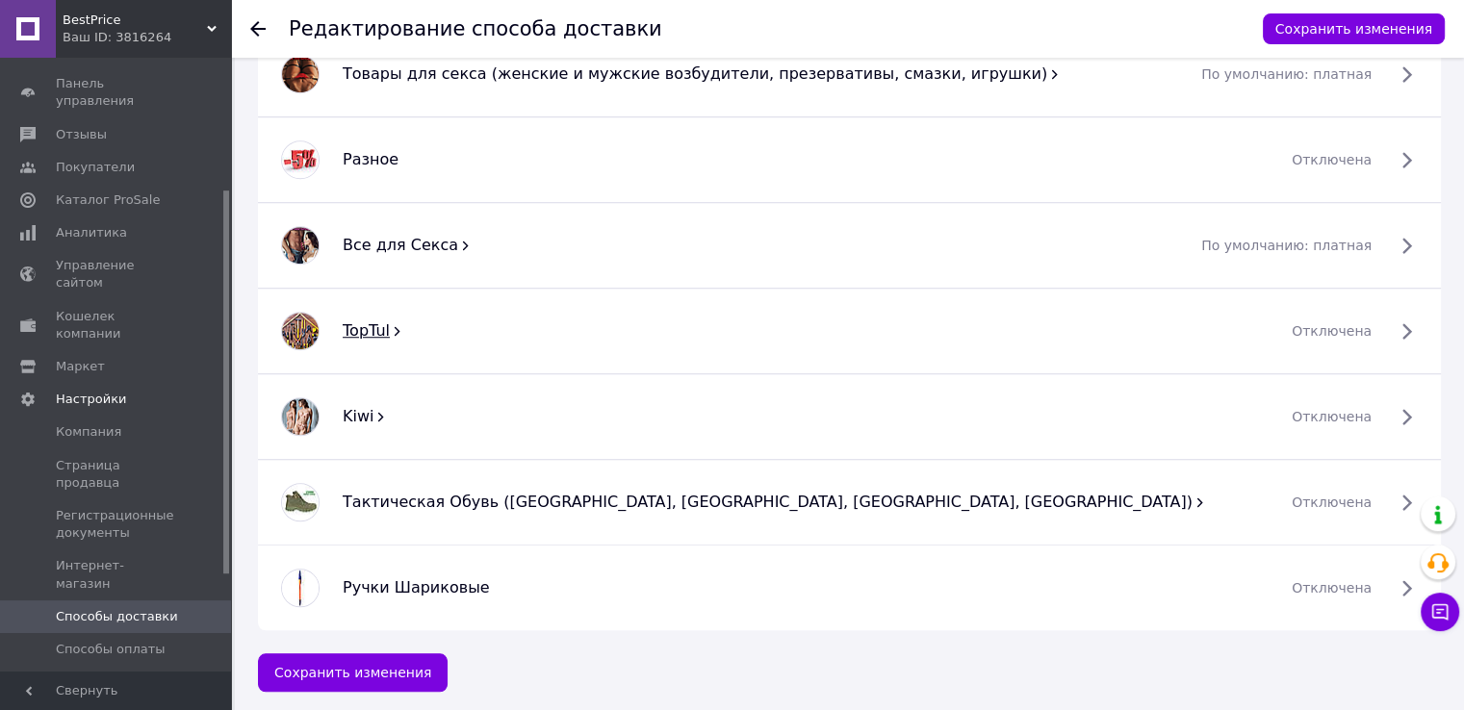
click at [366, 321] on span "TopTul" at bounding box center [366, 330] width 47 height 18
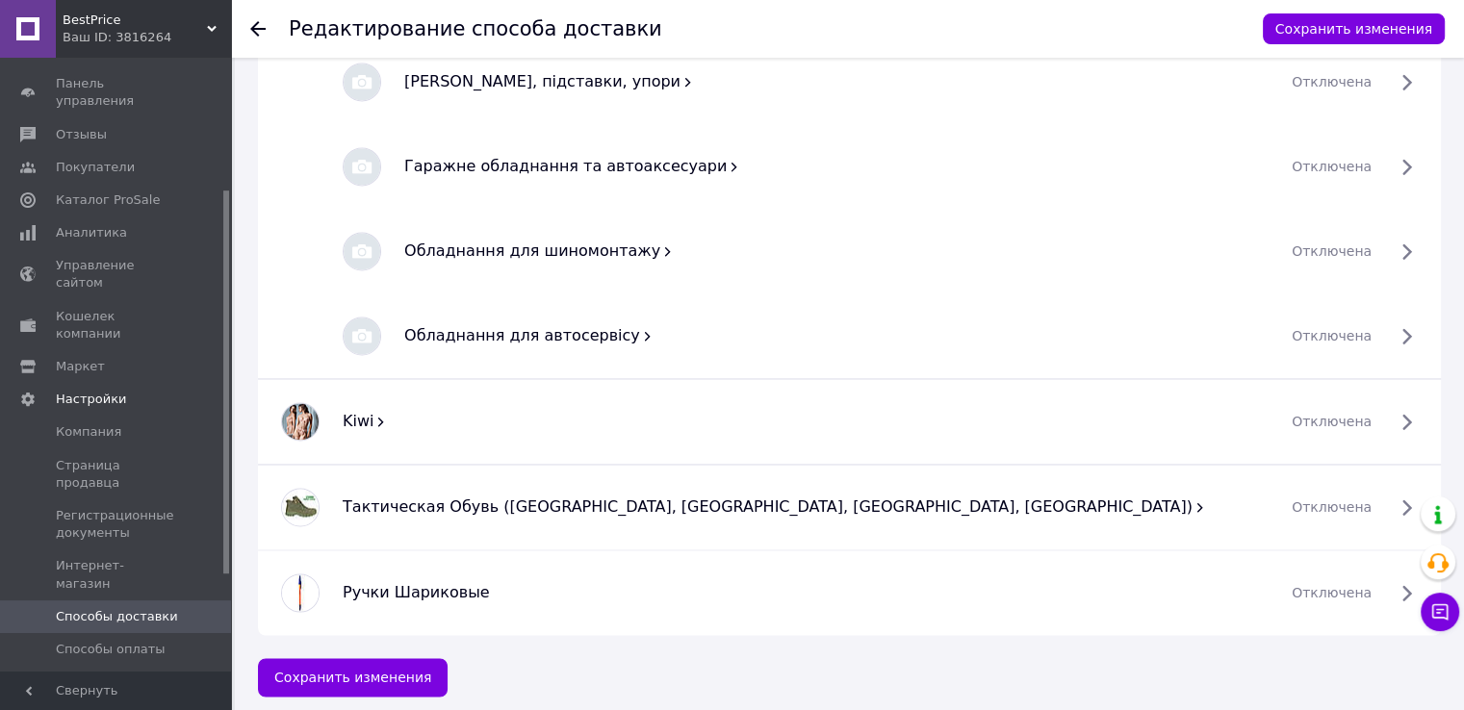
scroll to position [2963, 0]
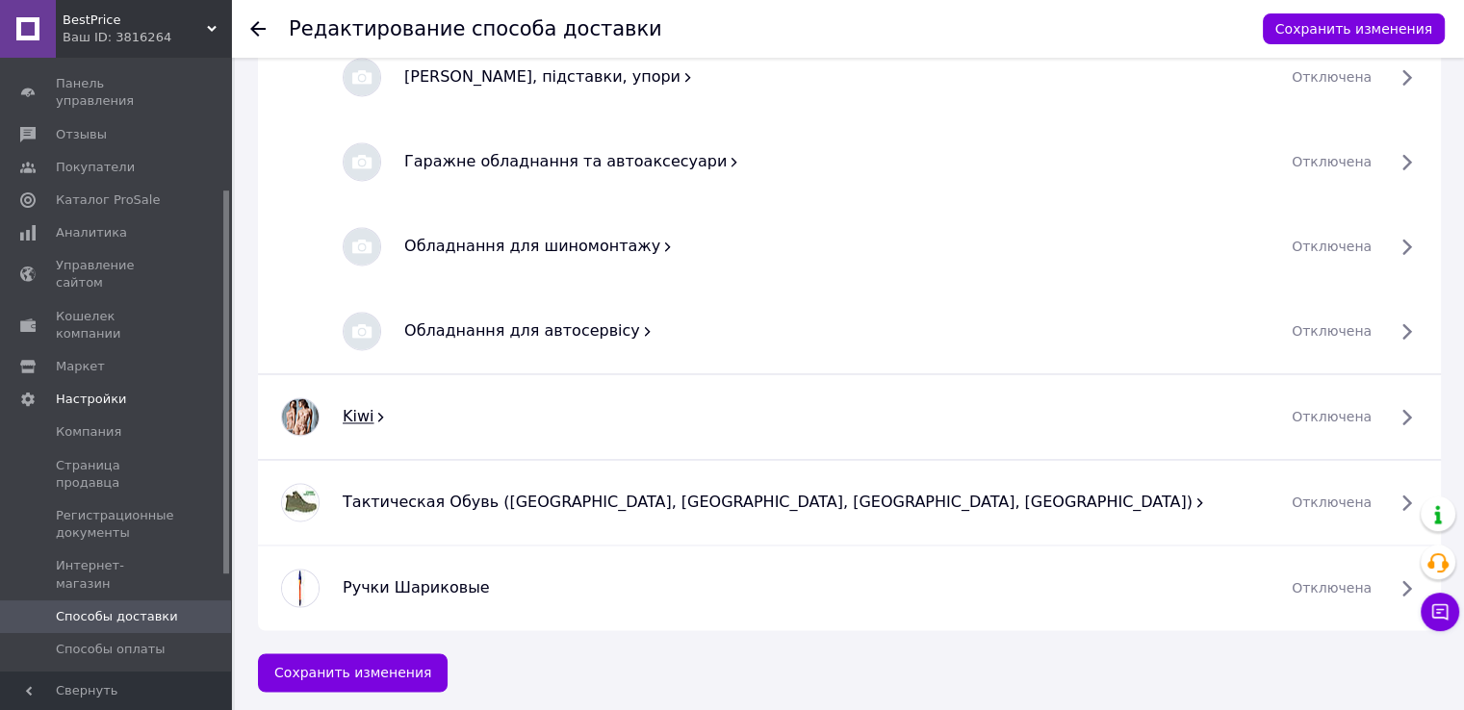
click at [344, 412] on span "Kiwi" at bounding box center [358, 416] width 31 height 18
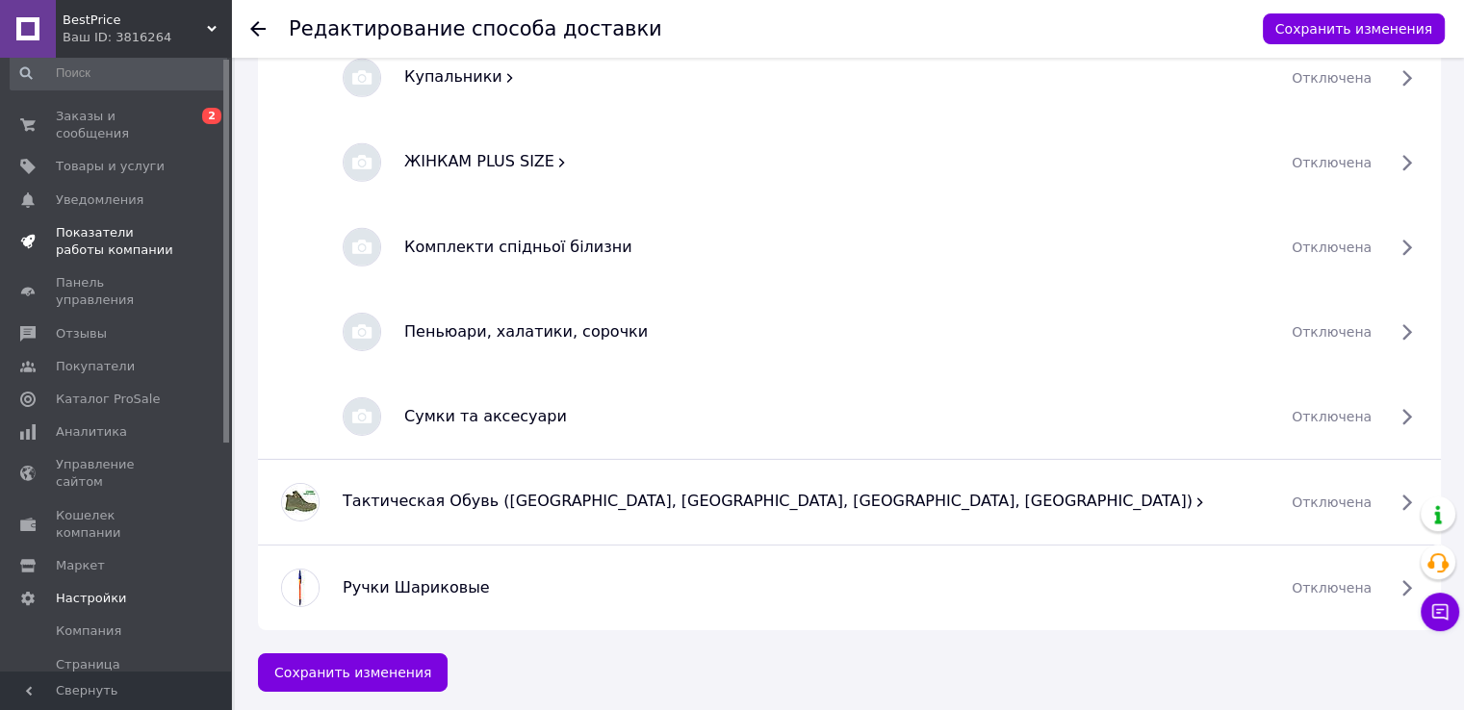
scroll to position [0, 0]
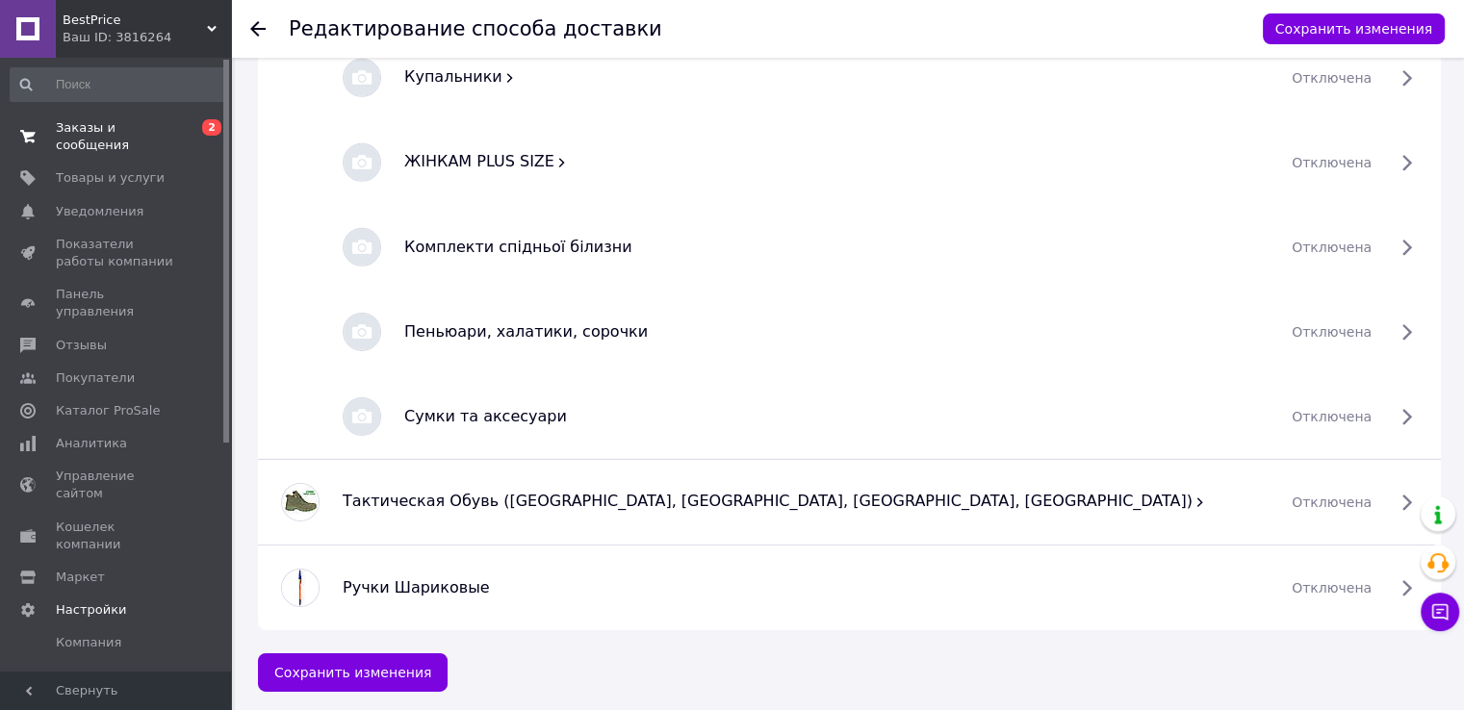
click at [142, 128] on span "Заказы и сообщения" at bounding box center [117, 136] width 122 height 35
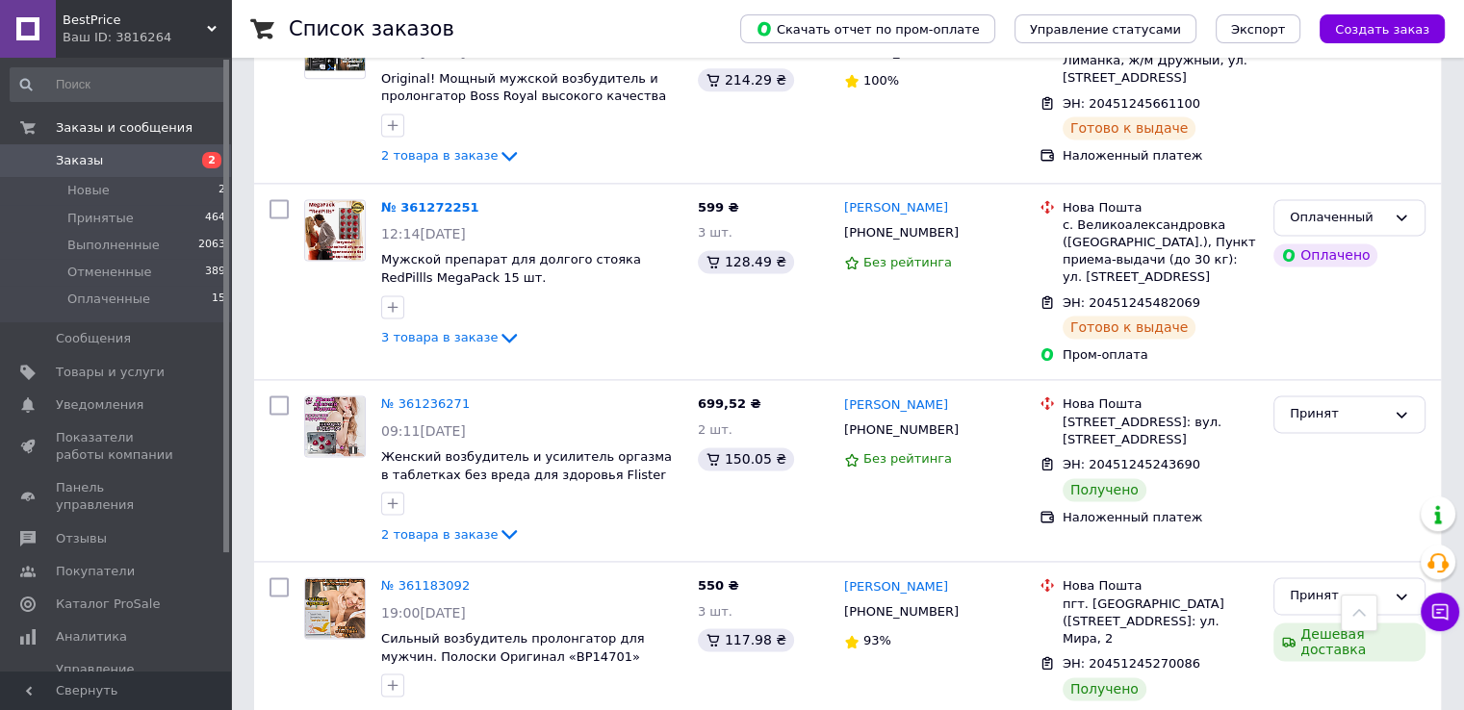
scroll to position [2028, 0]
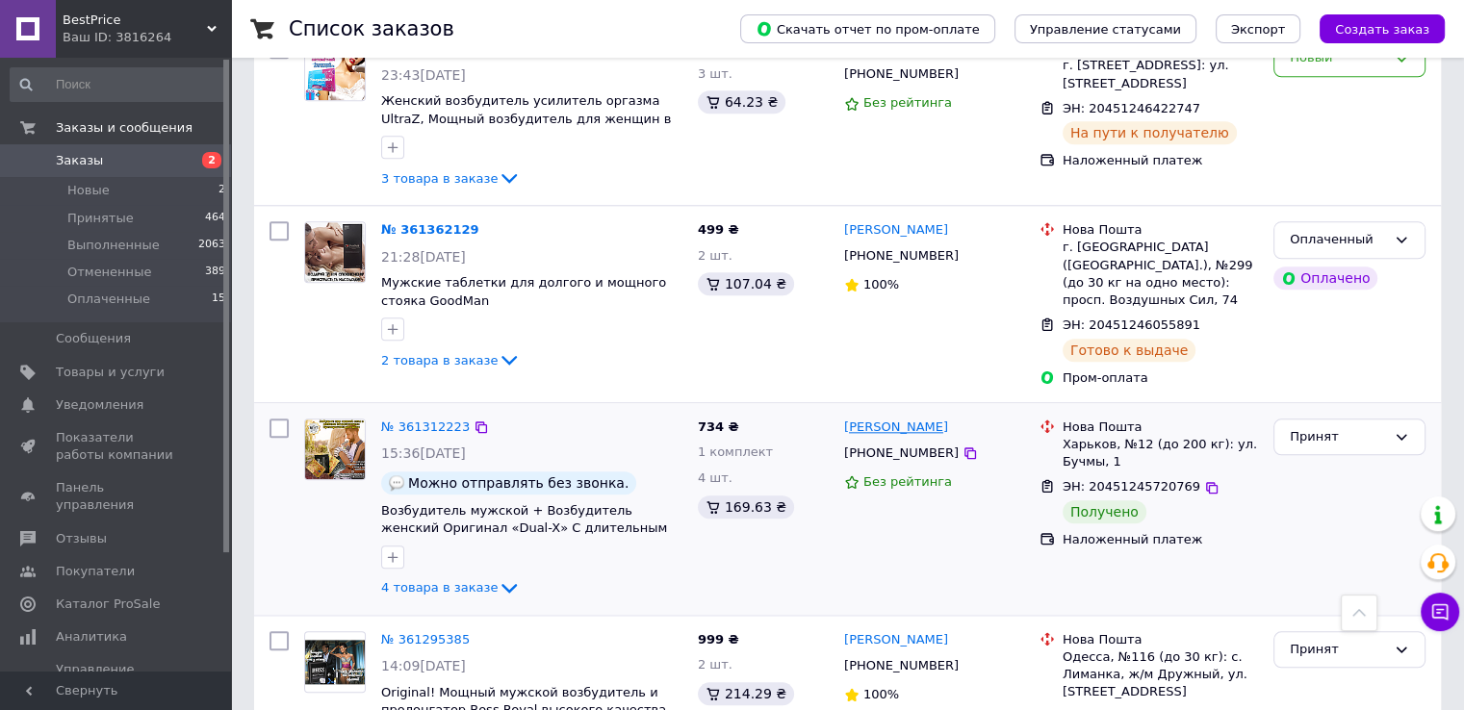
drag, startPoint x: 697, startPoint y: 293, endPoint x: 974, endPoint y: 300, distance: 277.2
click at [974, 411] on div "№ 361312223 15:36[DATE] Можно отправлять без звонка. Возбудитель мужской + Возб…" at bounding box center [847, 509] width 1171 height 196
click at [966, 411] on div "[PERSON_NAME] [PHONE_NUMBER] Без рейтинга" at bounding box center [933, 509] width 195 height 196
